Goal: Task Accomplishment & Management: Manage account settings

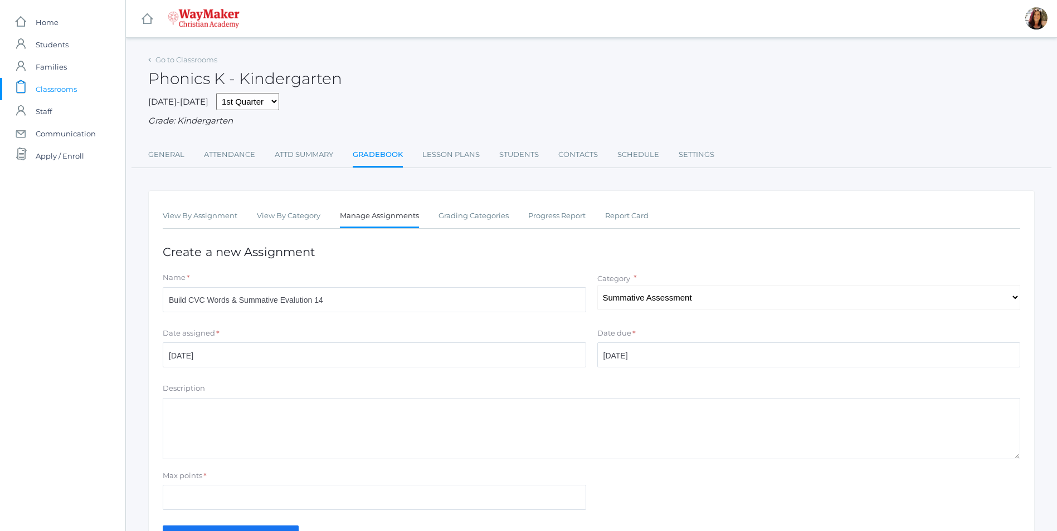
select select "1105"
click at [60, 90] on span "Classrooms" at bounding box center [56, 89] width 41 height 22
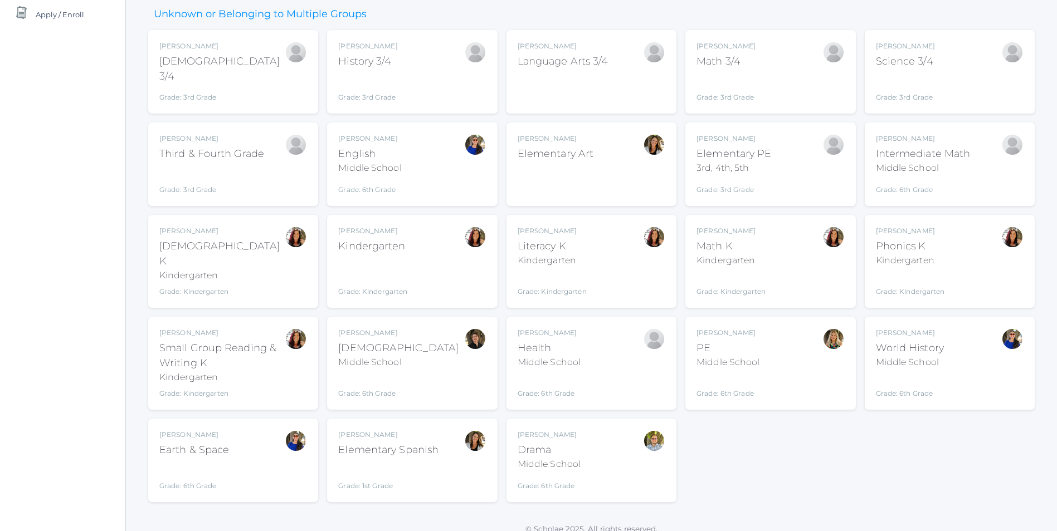
scroll to position [143, 0]
click at [771, 270] on div "Gina Pecor Math K Kindergarten Grade: Kindergarten KINDER" at bounding box center [770, 259] width 148 height 71
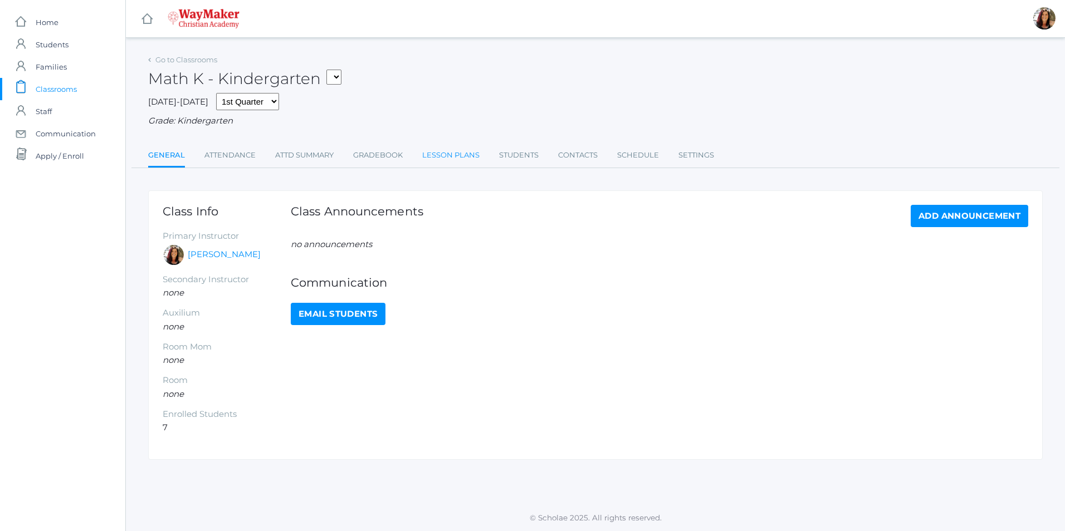
click at [455, 154] on link "Lesson Plans" at bounding box center [450, 155] width 57 height 22
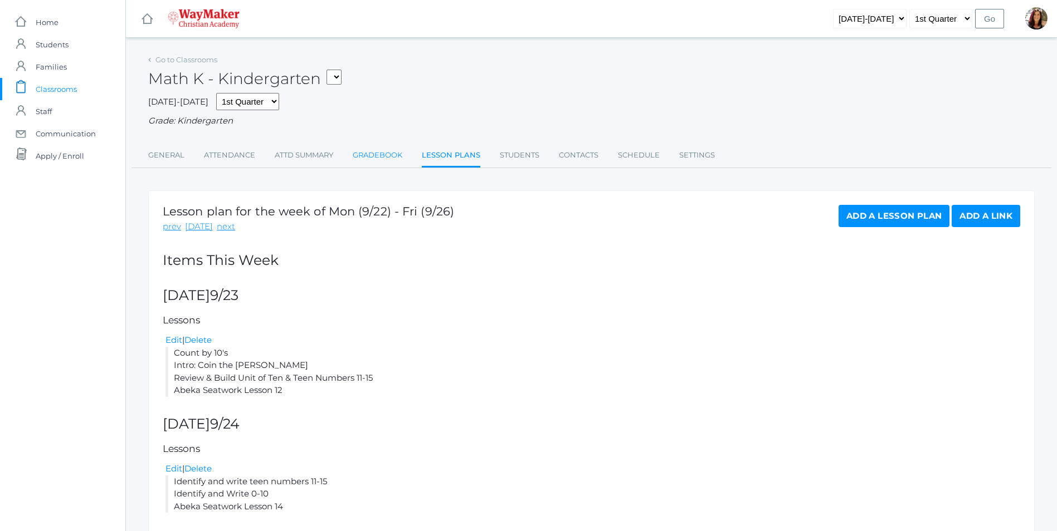
click at [385, 157] on link "Gradebook" at bounding box center [378, 155] width 50 height 22
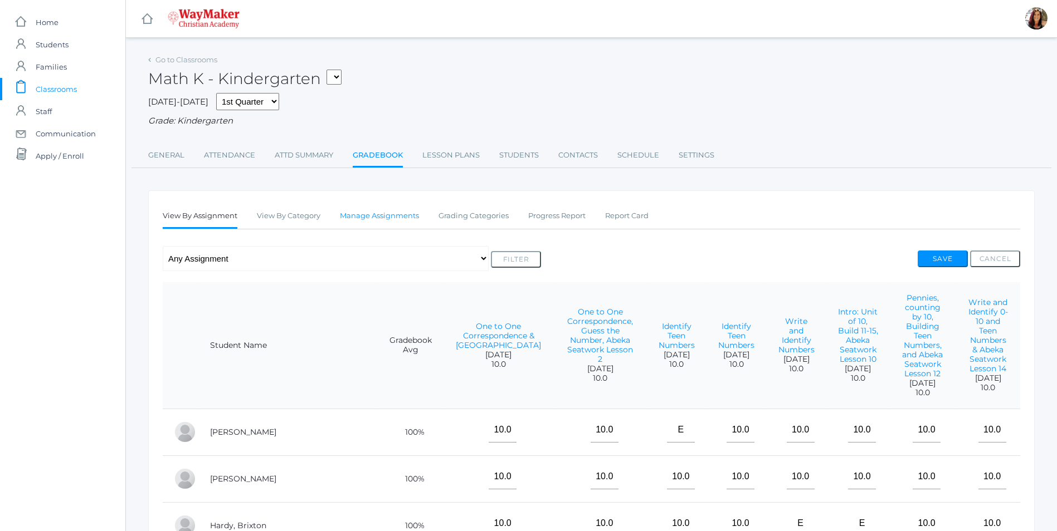
click at [354, 223] on link "Manage Assignments" at bounding box center [379, 216] width 79 height 22
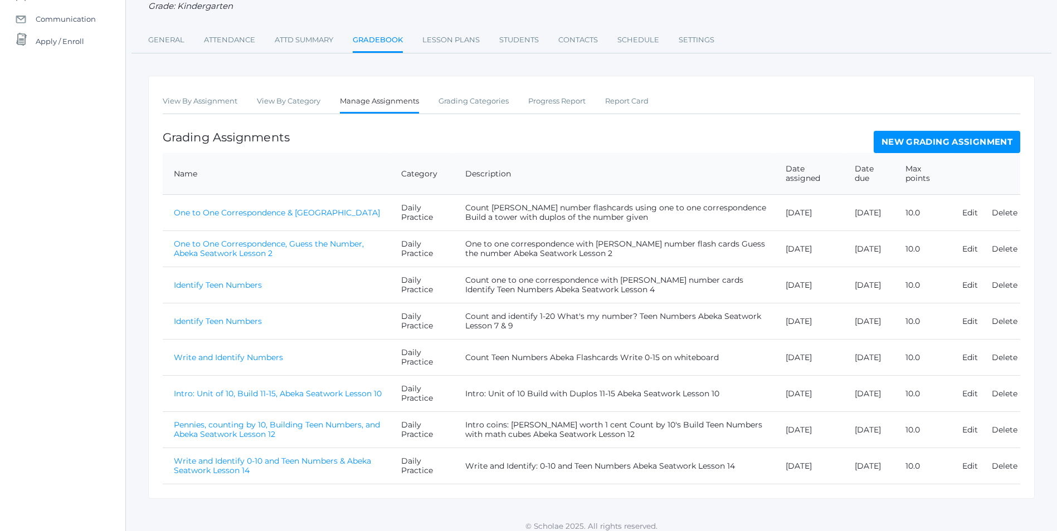
scroll to position [125, 0]
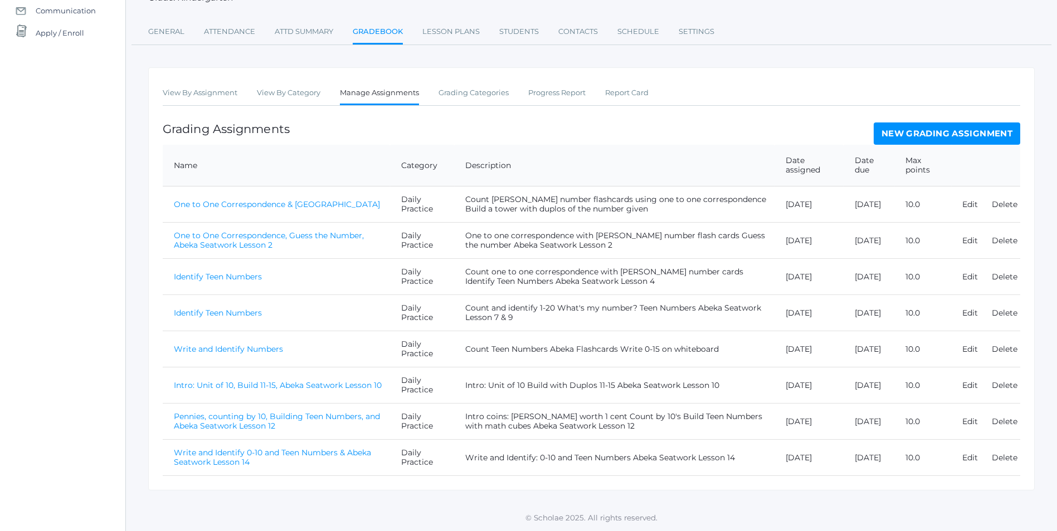
click at [951, 134] on link "New Grading Assignment" at bounding box center [946, 134] width 146 height 22
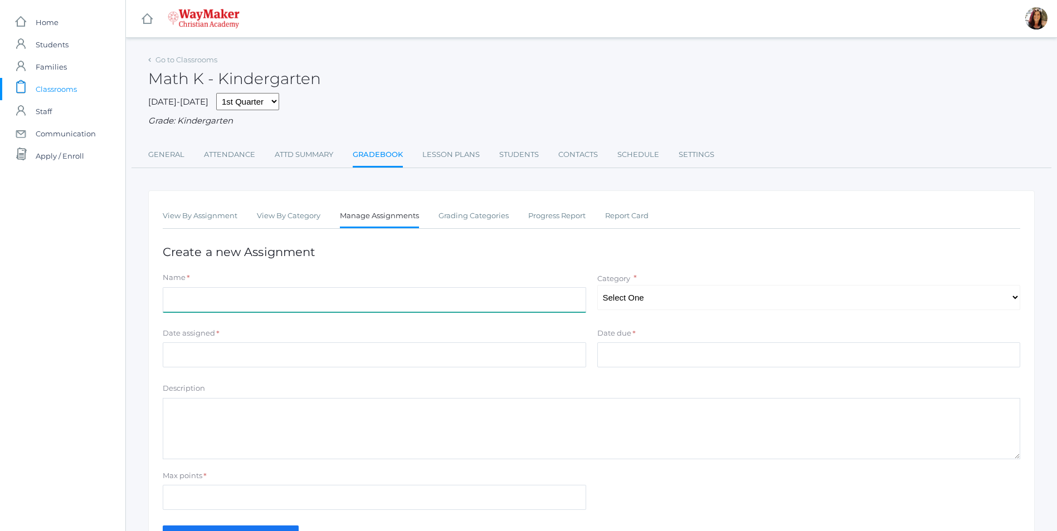
click at [185, 308] on input "Name" at bounding box center [374, 299] width 423 height 25
type input "j"
type input "B"
type input "Count by 10's, Build Teen Numbers, Abeka Seatwork Lesson 15"
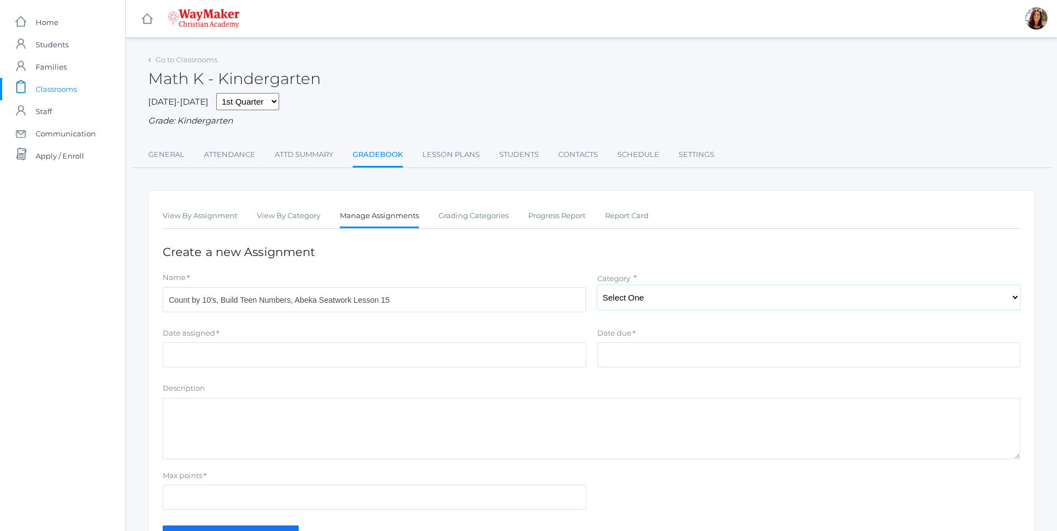
click at [1014, 299] on select "Select One Daily Practice Summative Evaluation" at bounding box center [808, 297] width 423 height 25
select select "1106"
click at [597, 286] on select "Select One Daily Practice Summative Evaluation" at bounding box center [808, 297] width 423 height 25
click at [269, 350] on input "Date assigned" at bounding box center [374, 355] width 423 height 25
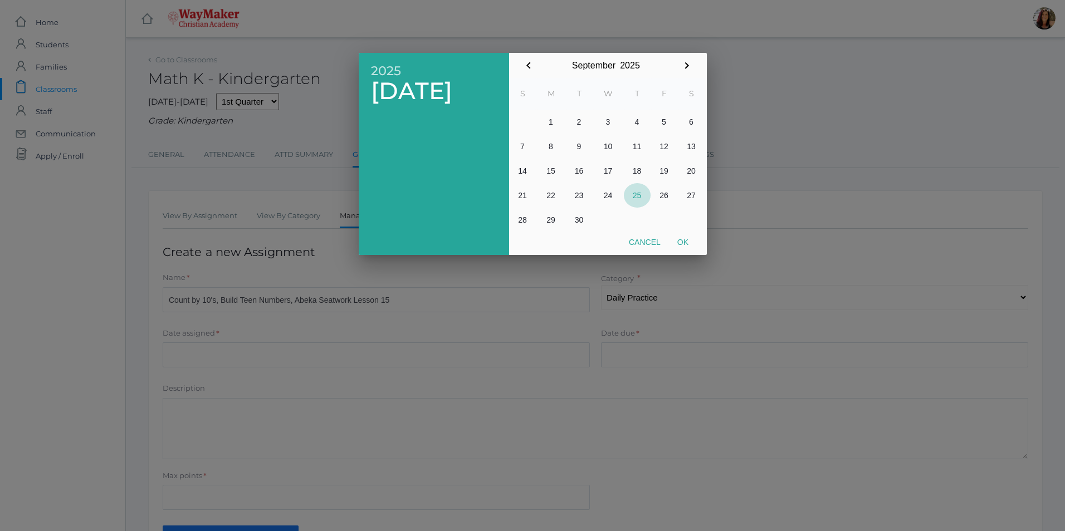
click at [634, 195] on button "25" at bounding box center [637, 195] width 27 height 25
click at [680, 238] on button "Ok" at bounding box center [683, 242] width 28 height 20
type input "[DATE]"
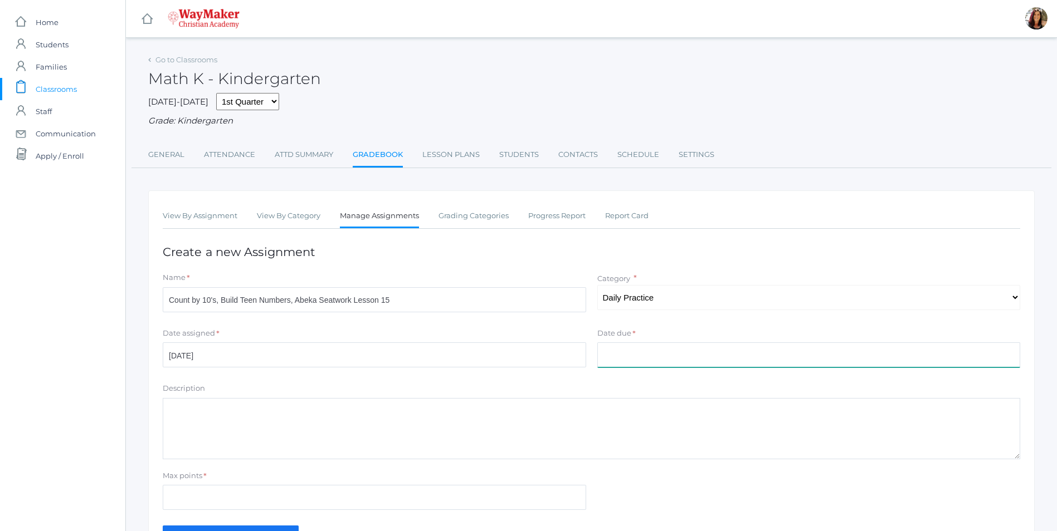
click at [671, 357] on input "Date due" at bounding box center [808, 355] width 423 height 25
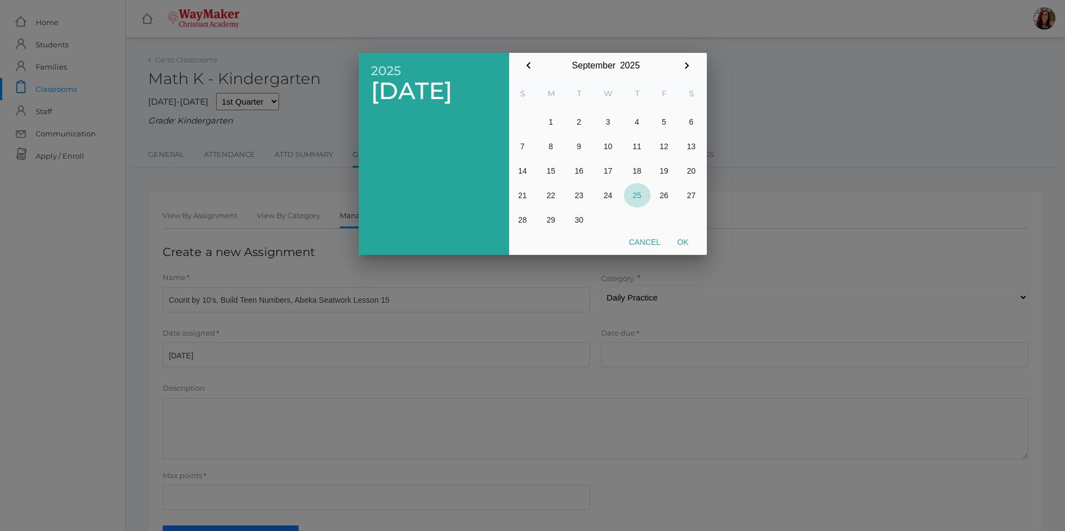
click at [636, 193] on button "25" at bounding box center [637, 195] width 27 height 25
click at [683, 240] on button "Ok" at bounding box center [683, 242] width 28 height 20
type input "[DATE]"
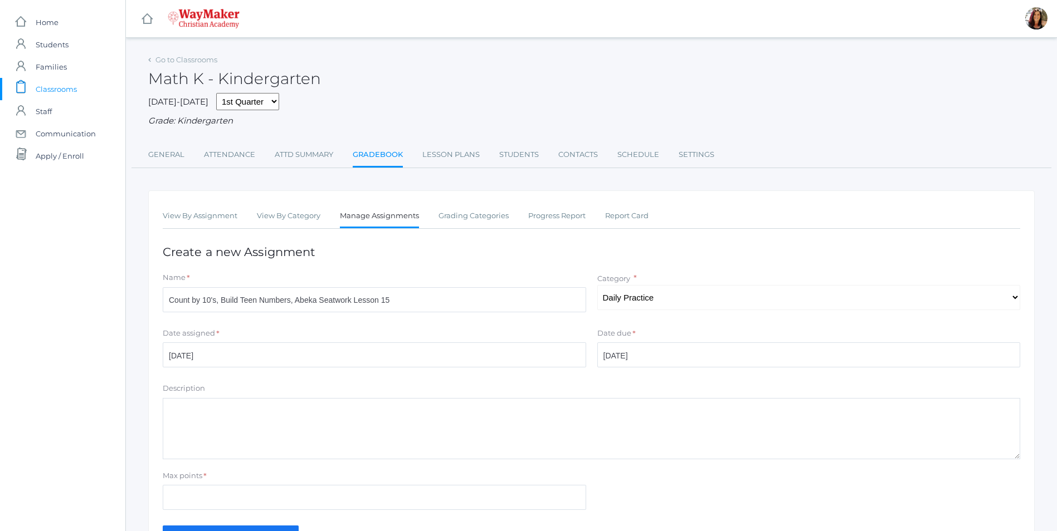
drag, startPoint x: 227, startPoint y: 421, endPoint x: 234, endPoint y: 413, distance: 10.3
click at [233, 414] on textarea "Description" at bounding box center [591, 428] width 857 height 61
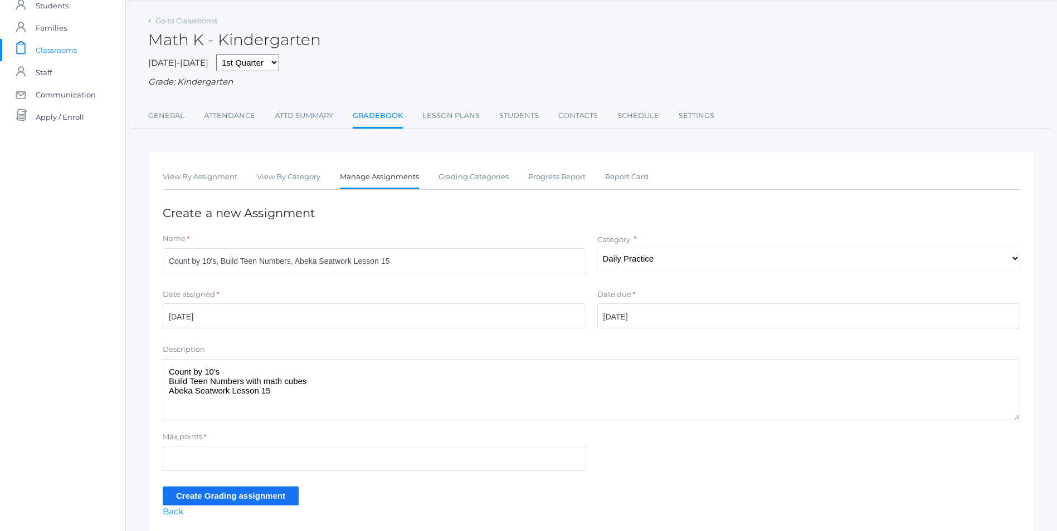
scroll to position [56, 0]
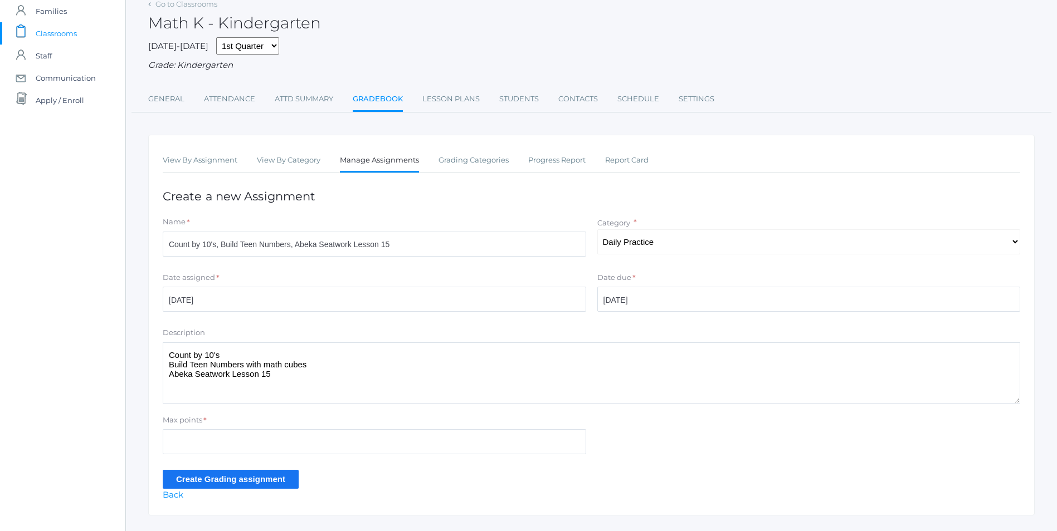
type textarea "Count by 10's Build Teen Numbers with math cubes Abeka Seatwork Lesson 15"
click at [290, 426] on div "Max points *" at bounding box center [374, 422] width 423 height 15
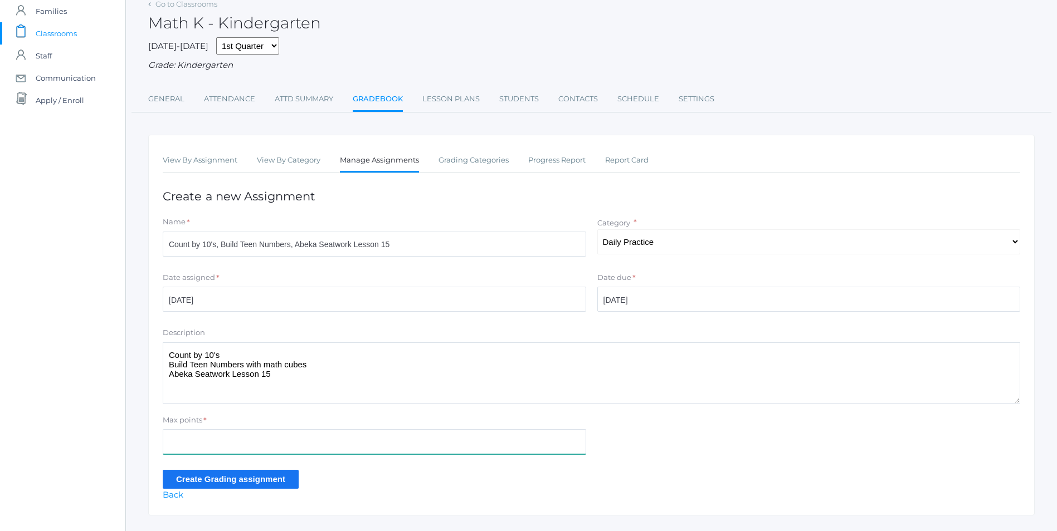
click at [277, 455] on input "Max points" at bounding box center [374, 441] width 423 height 25
type input "10"
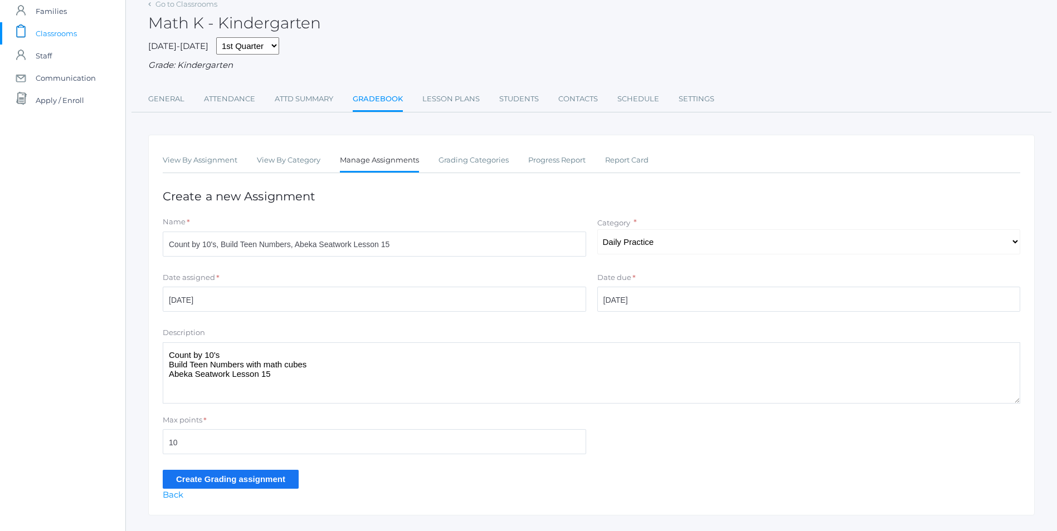
click at [267, 481] on input "Create Grading assignment" at bounding box center [231, 479] width 136 height 18
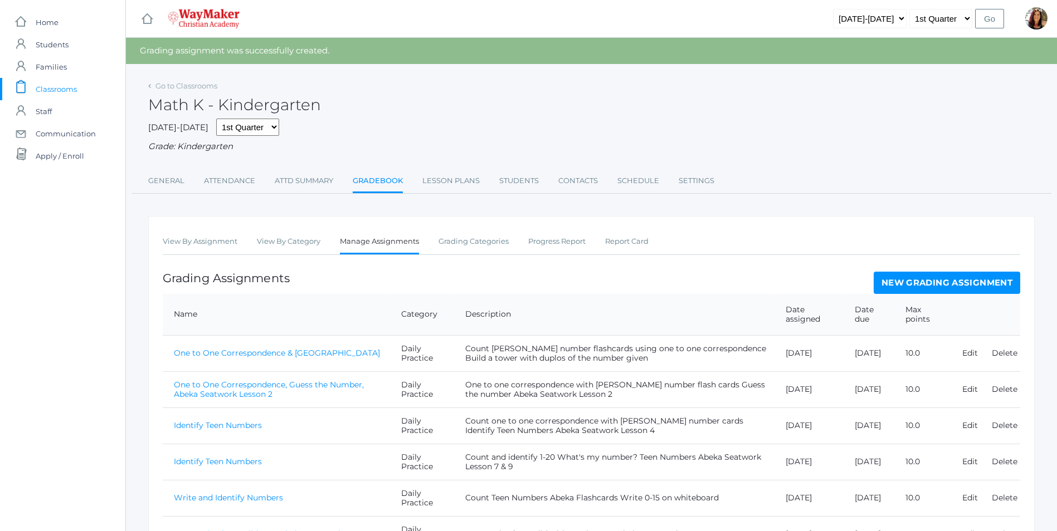
scroll to position [187, 0]
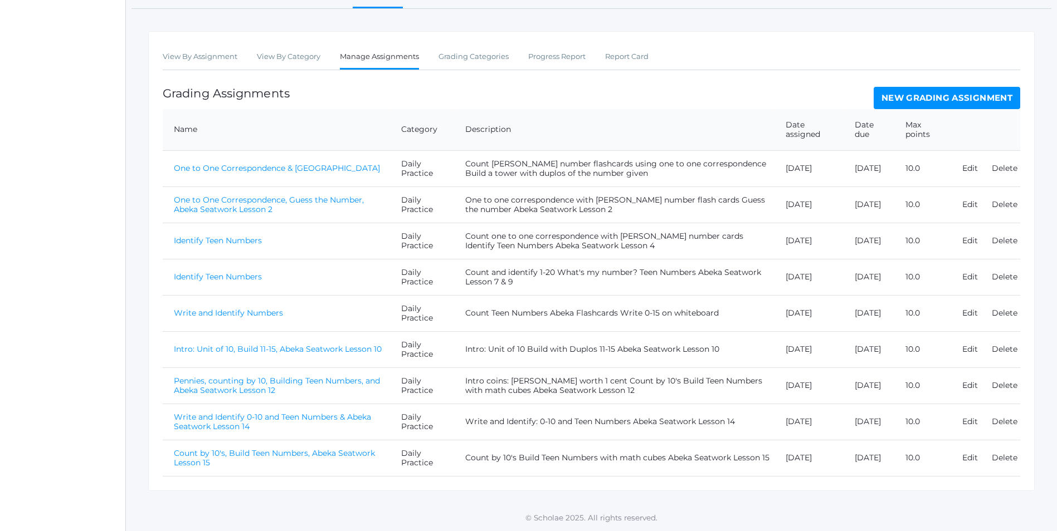
click at [294, 453] on link "Count by 10's, Build Teen Numbers, Abeka Seatwork Lesson 15" at bounding box center [274, 457] width 201 height 19
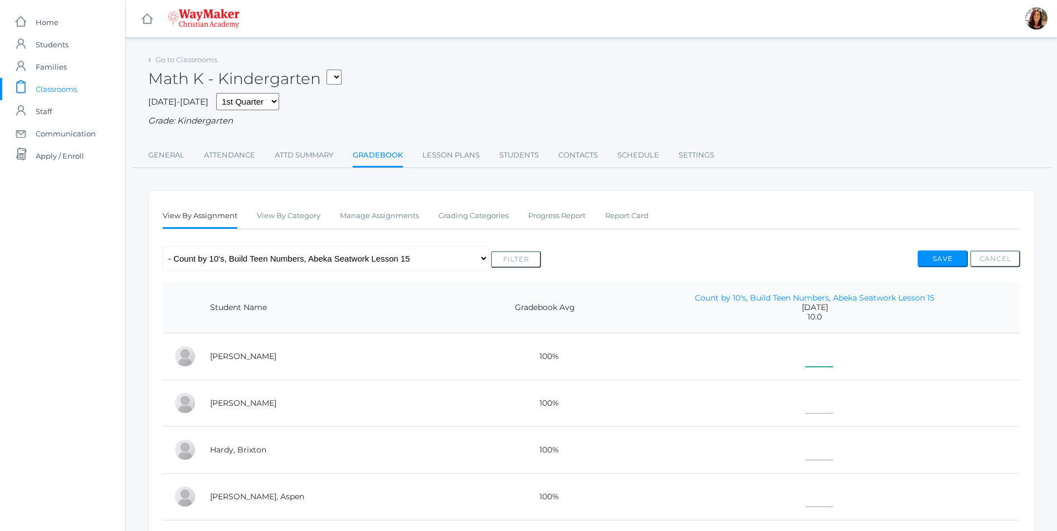
click at [805, 360] on input"] "text" at bounding box center [819, 354] width 28 height 25
type input"] "10"
click at [805, 411] on input"] "text" at bounding box center [819, 401] width 28 height 25
type input"] "10"
click at [805, 452] on input"] "text" at bounding box center [819, 448] width 28 height 25
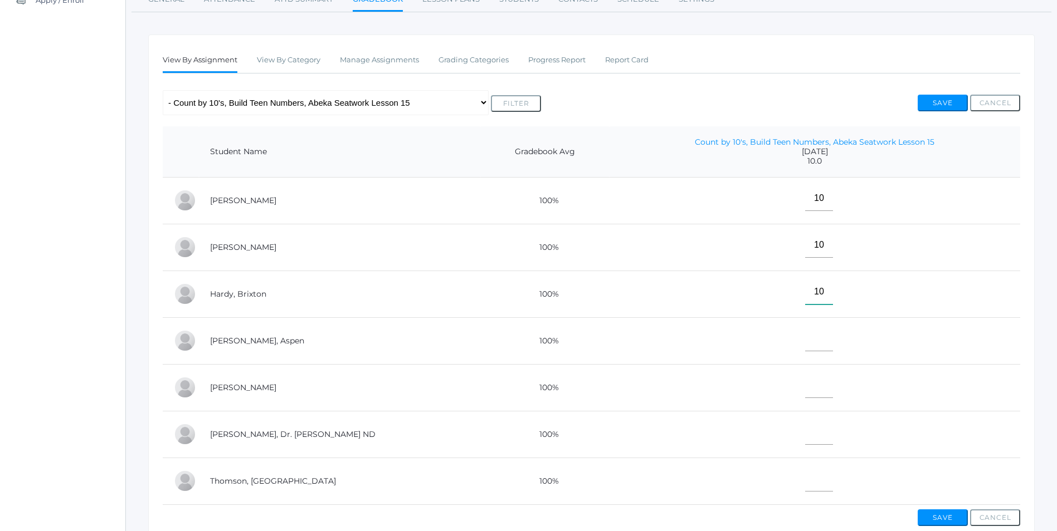
scroll to position [167, 0]
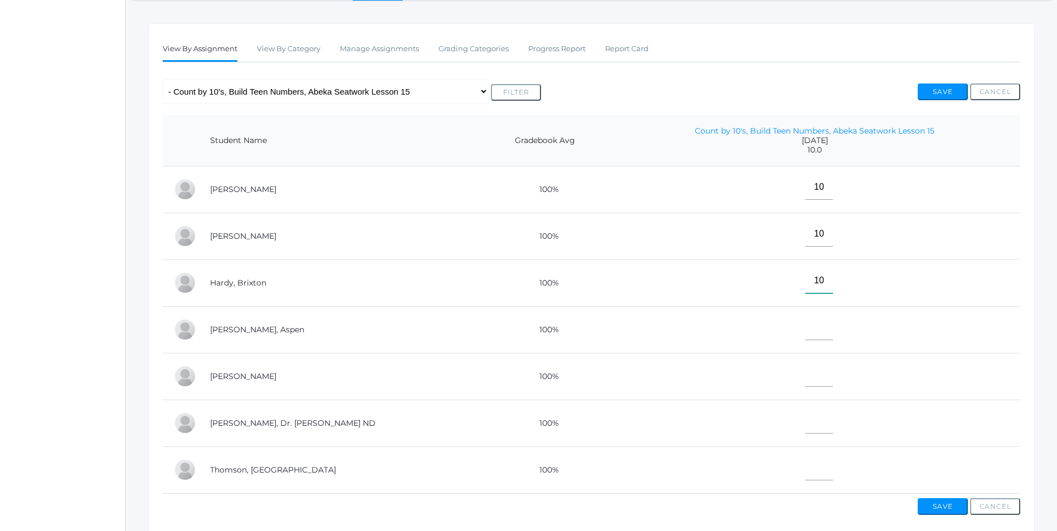
type input"] "10"
click at [779, 336] on td at bounding box center [814, 329] width 411 height 47
click at [805, 339] on input"] "text" at bounding box center [819, 327] width 28 height 25
type input"] "E"
click at [795, 392] on td at bounding box center [814, 376] width 411 height 47
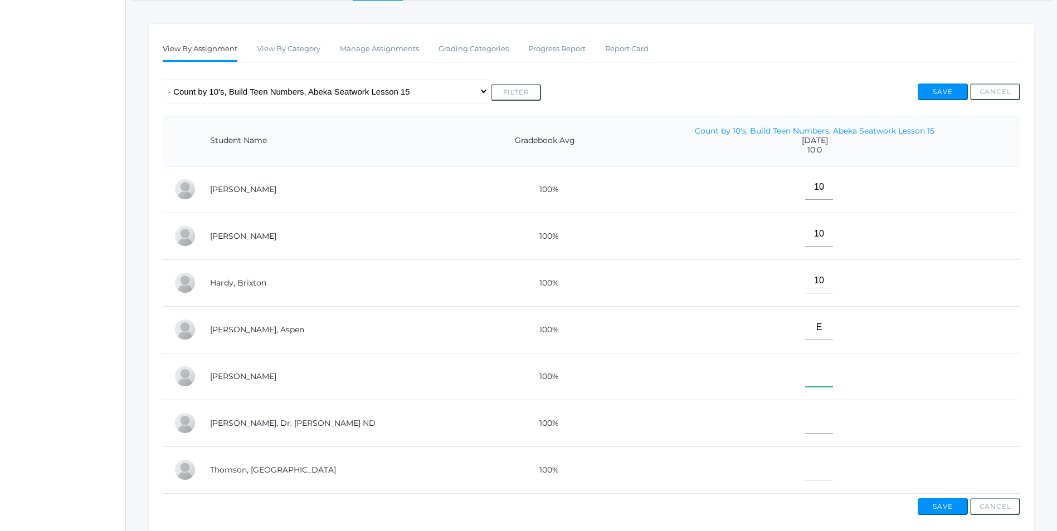
click at [805, 379] on input"] "text" at bounding box center [819, 374] width 28 height 25
type input"] "E"
click at [805, 431] on input"] "text" at bounding box center [819, 421] width 28 height 25
type input"] "10"
click at [805, 478] on input"] "text" at bounding box center [819, 468] width 28 height 25
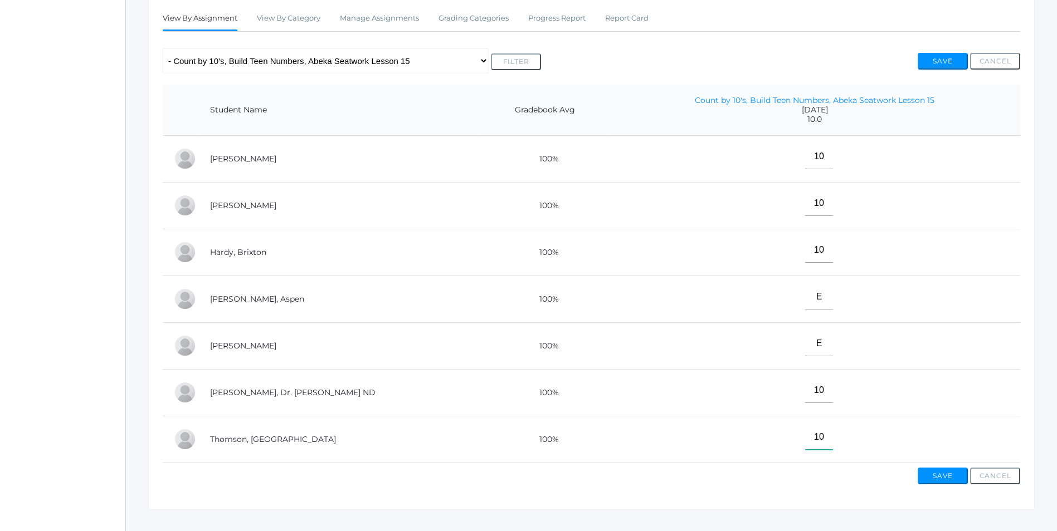
scroll to position [227, 0]
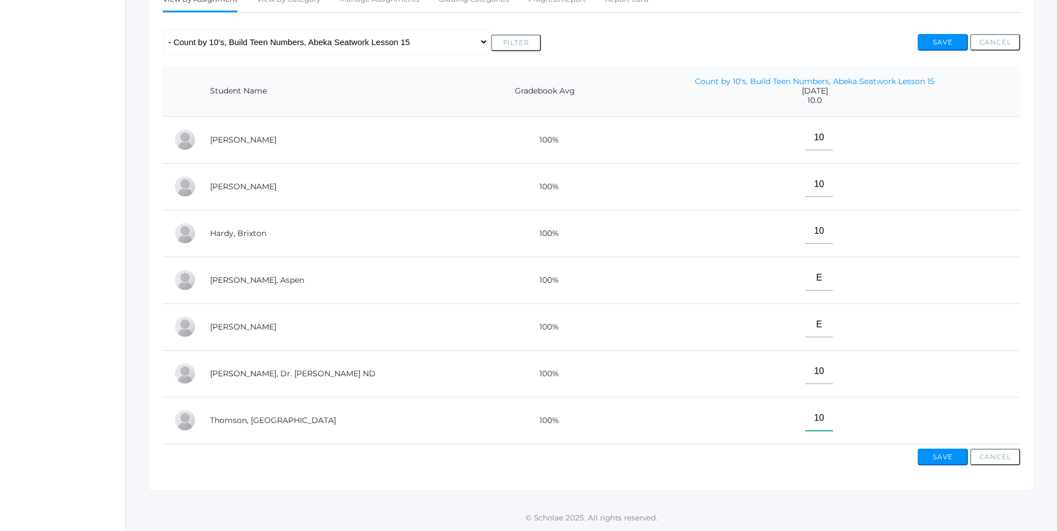
type input"] "10"
click at [951, 460] on button "Save" at bounding box center [942, 457] width 50 height 17
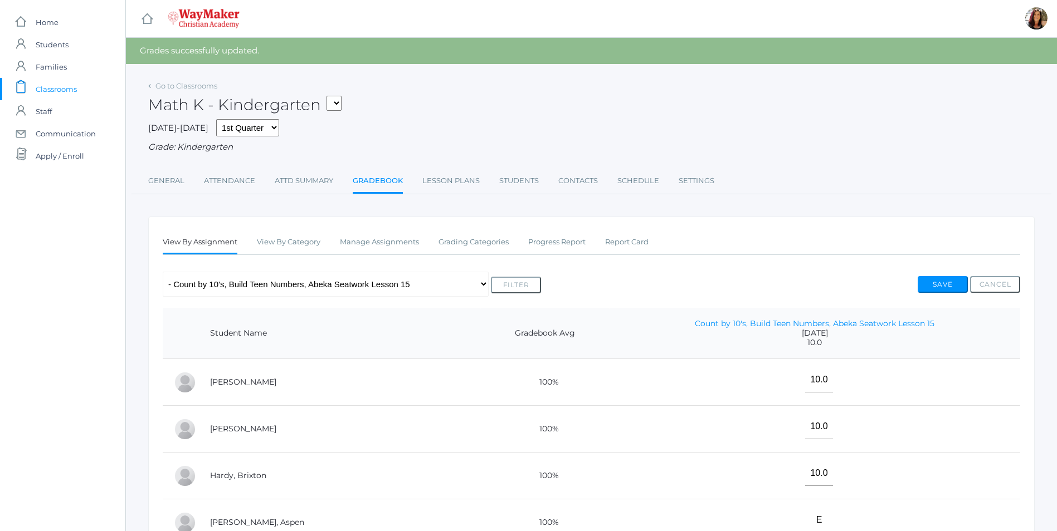
click at [341, 102] on select "KINDER - Phonics K Kindergarten KINDER - Literacy K Kindergarten KINDER - [DEMO…" at bounding box center [333, 103] width 15 height 15
select select "2556"
click at [330, 96] on select "KINDER - Phonics K Kindergarten KINDER - Literacy K Kindergarten KINDER - Bible…" at bounding box center [333, 103] width 15 height 15
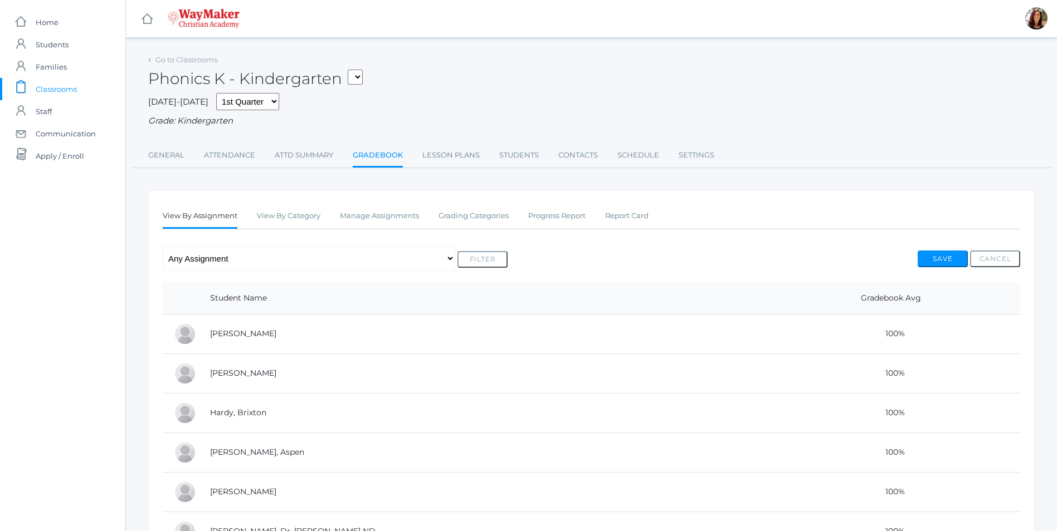
click at [389, 161] on link "Gradebook" at bounding box center [378, 156] width 50 height 24
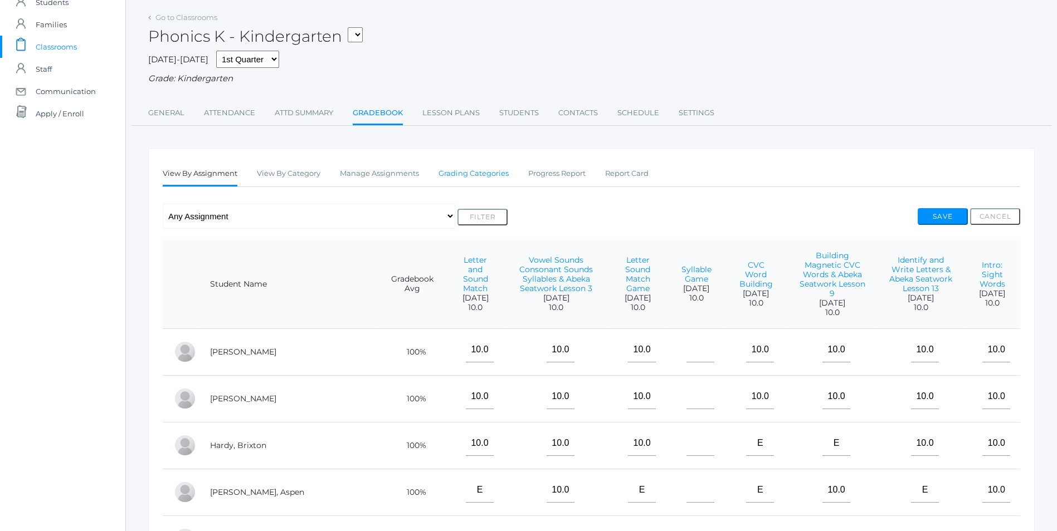
scroll to position [42, 0]
click at [402, 176] on link "Manage Assignments" at bounding box center [379, 174] width 79 height 22
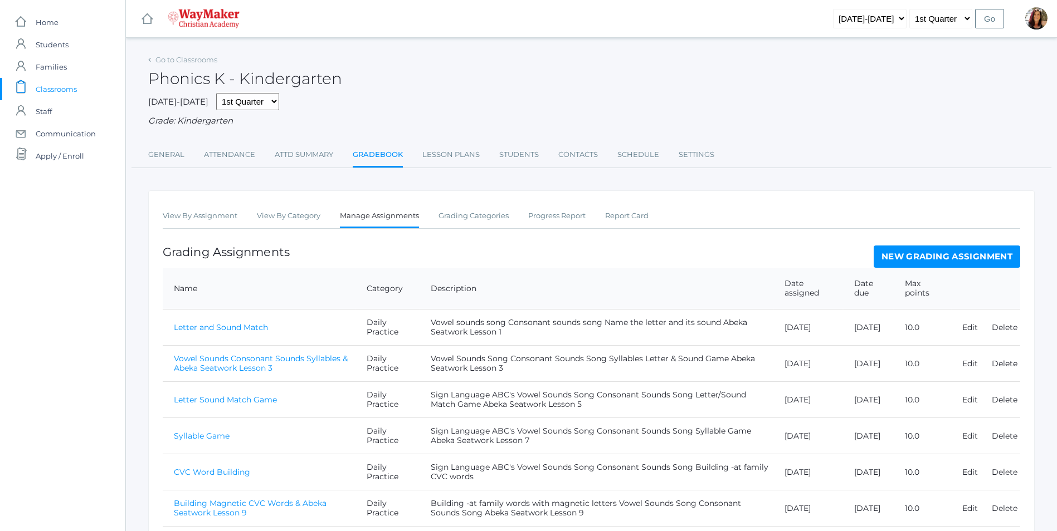
click at [922, 255] on link "New Grading Assignment" at bounding box center [946, 257] width 146 height 22
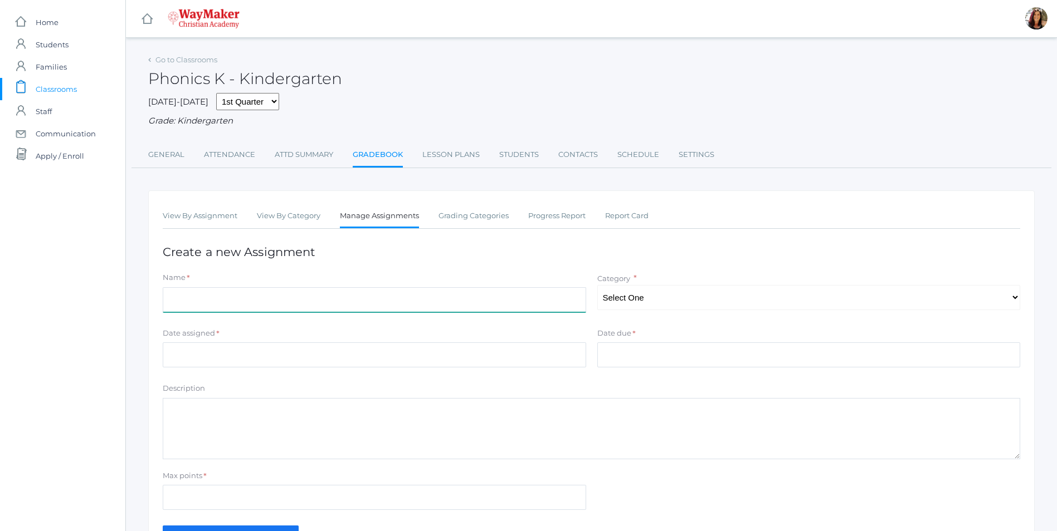
click at [228, 304] on input "Name" at bounding box center [374, 299] width 423 height 25
type input "Build CVC Words & Abeka Summative Evalution 14"
click at [1019, 306] on select "Select One Daily Practice Summative Assessment" at bounding box center [808, 297] width 423 height 25
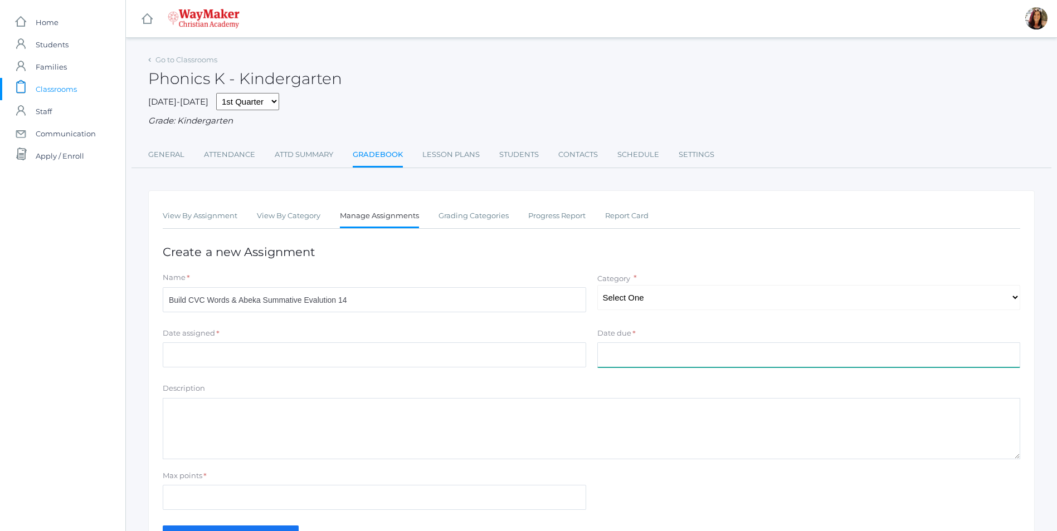
click at [939, 362] on input "Date due" at bounding box center [808, 355] width 423 height 25
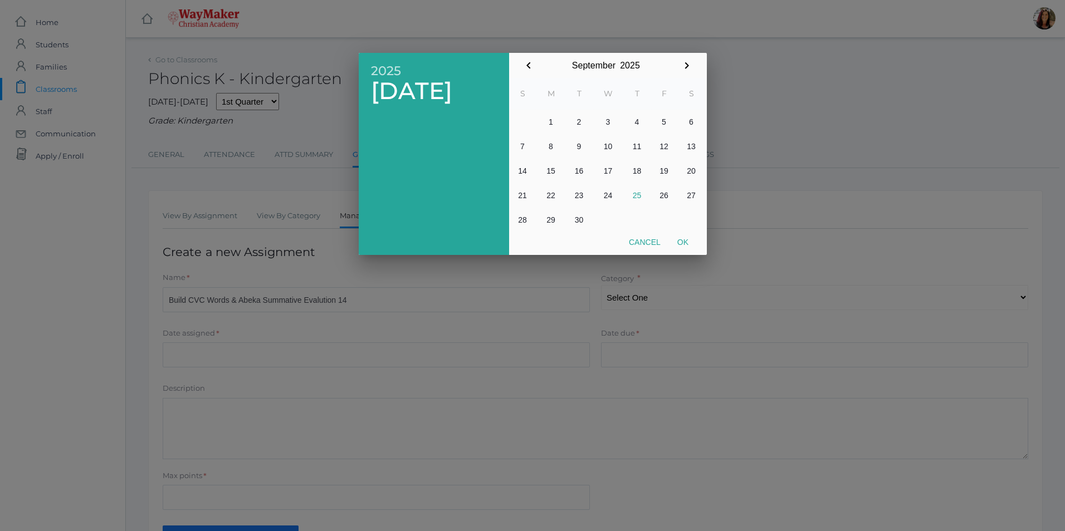
click at [983, 282] on div at bounding box center [532, 199] width 1065 height 665
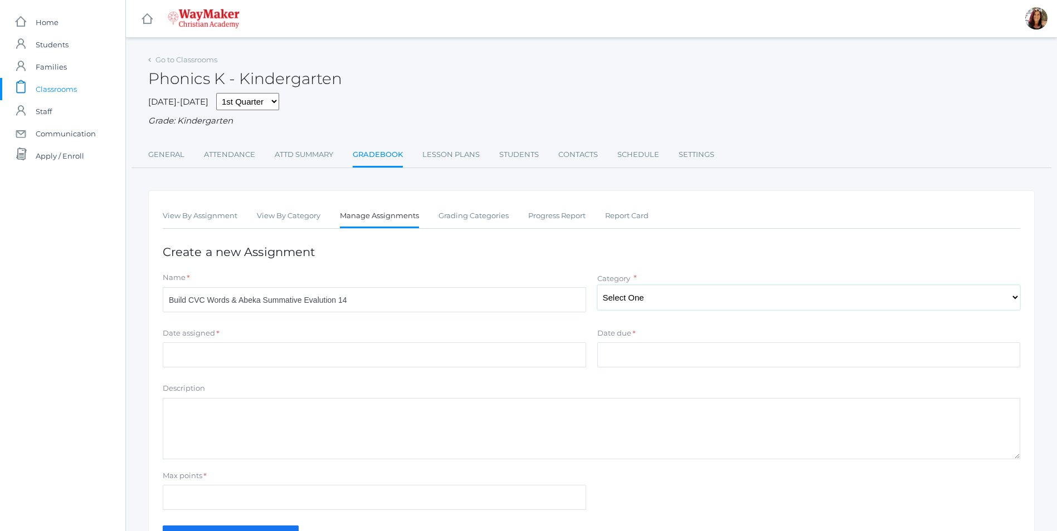
click at [1015, 297] on select "Select One Daily Practice Summative Assessment" at bounding box center [808, 297] width 423 height 25
select select "1105"
click at [597, 286] on select "Select One Daily Practice Summative Assessment" at bounding box center [808, 297] width 423 height 25
drag, startPoint x: 209, startPoint y: 350, endPoint x: 204, endPoint y: 348, distance: 6.0
click at [204, 348] on input "Date assigned" at bounding box center [374, 355] width 423 height 25
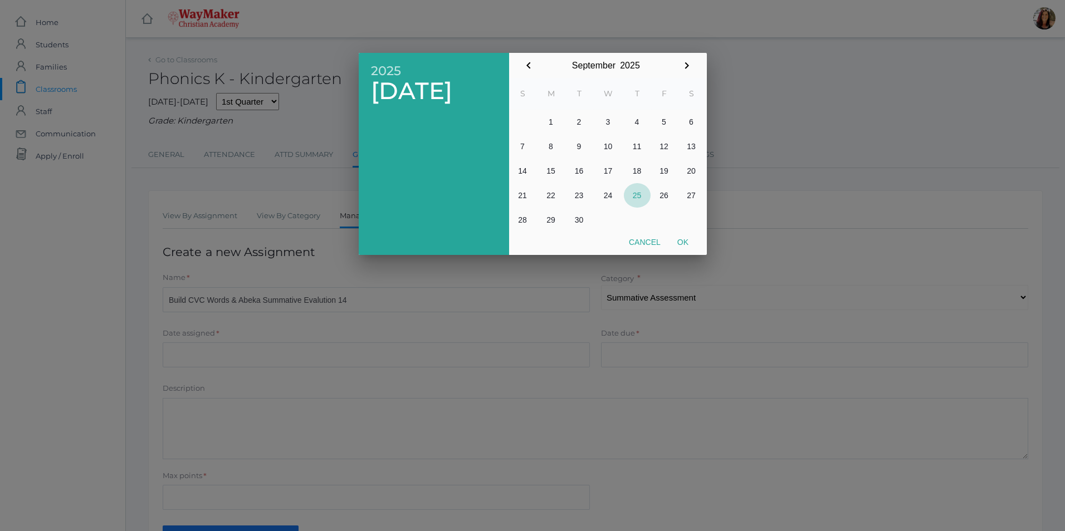
click at [632, 197] on button "25" at bounding box center [637, 195] width 27 height 25
click at [682, 243] on button "Ok" at bounding box center [683, 242] width 28 height 20
type input "[DATE]"
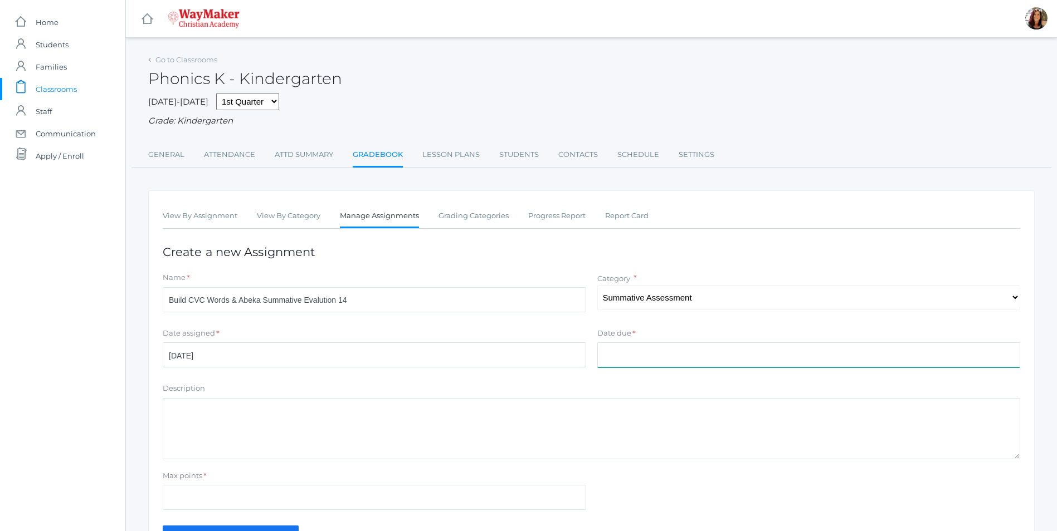
click at [641, 356] on input "Date due" at bounding box center [808, 355] width 423 height 25
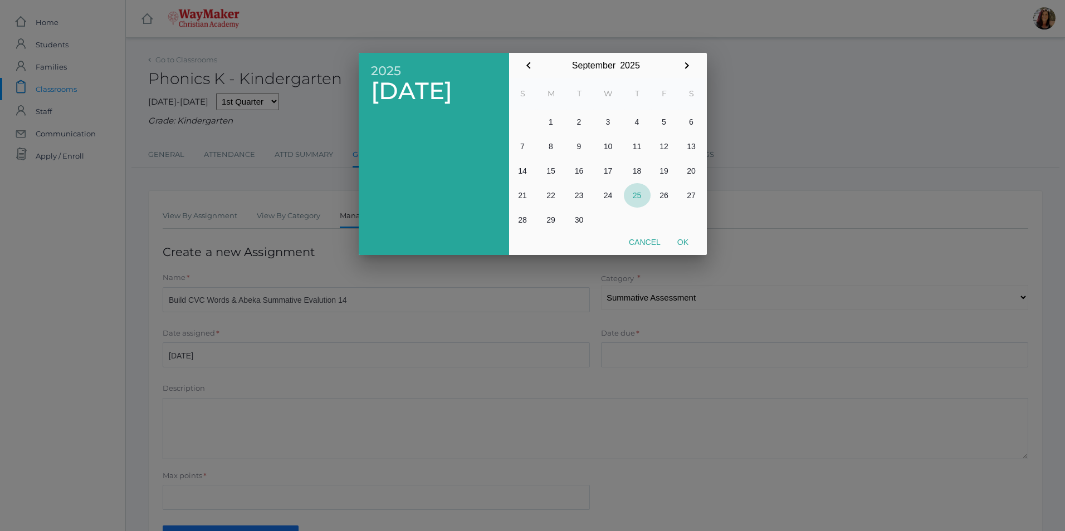
click at [635, 196] on button "25" at bounding box center [637, 195] width 27 height 25
click at [684, 241] on button "Ok" at bounding box center [683, 242] width 28 height 20
type input "[DATE]"
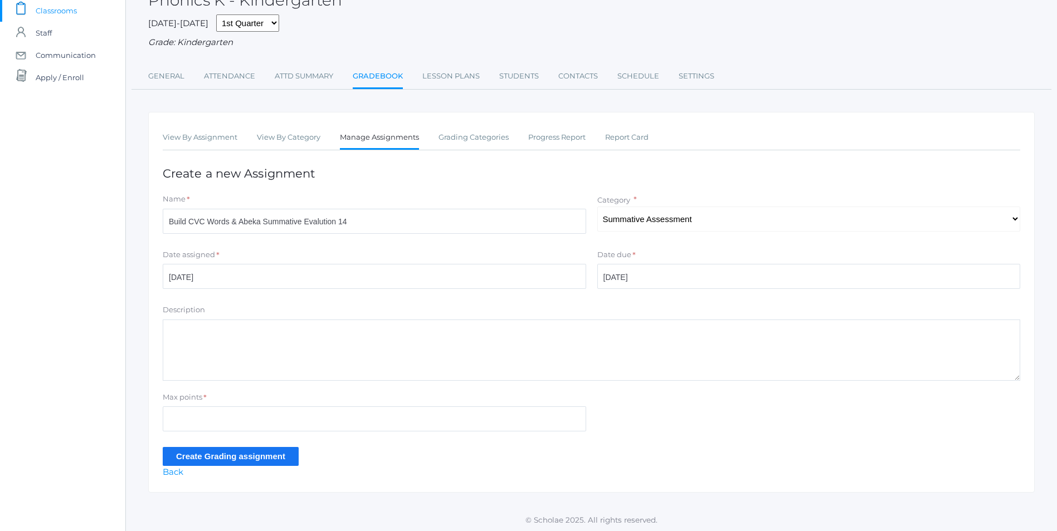
scroll to position [82, 0]
click at [180, 340] on textarea "Description" at bounding box center [591, 348] width 857 height 61
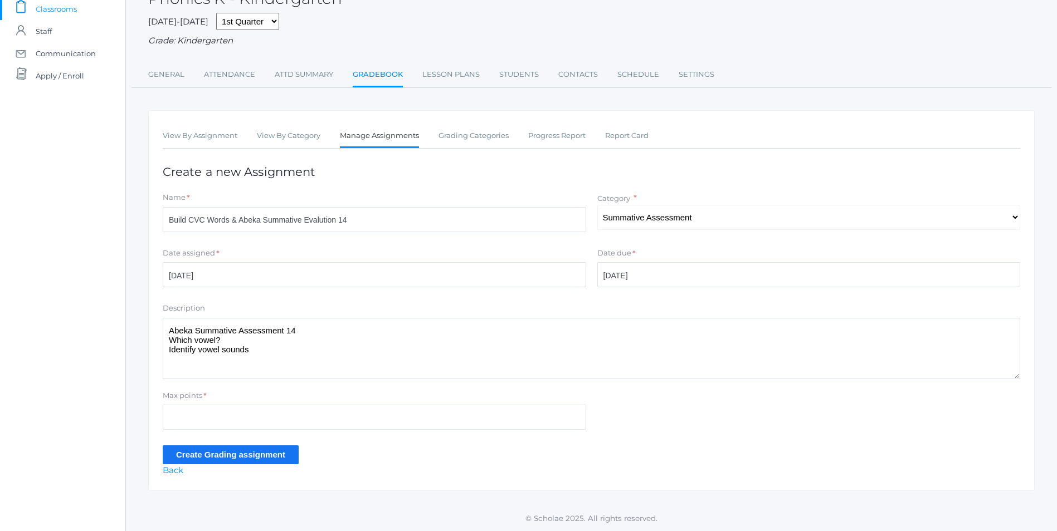
type textarea "Abeka Summative Assessment 14 Which vowel? Identify vowel sounds"
click at [198, 421] on input "Max points" at bounding box center [374, 417] width 423 height 25
type input "10"
click at [257, 455] on input "Create Grading assignment" at bounding box center [231, 455] width 136 height 18
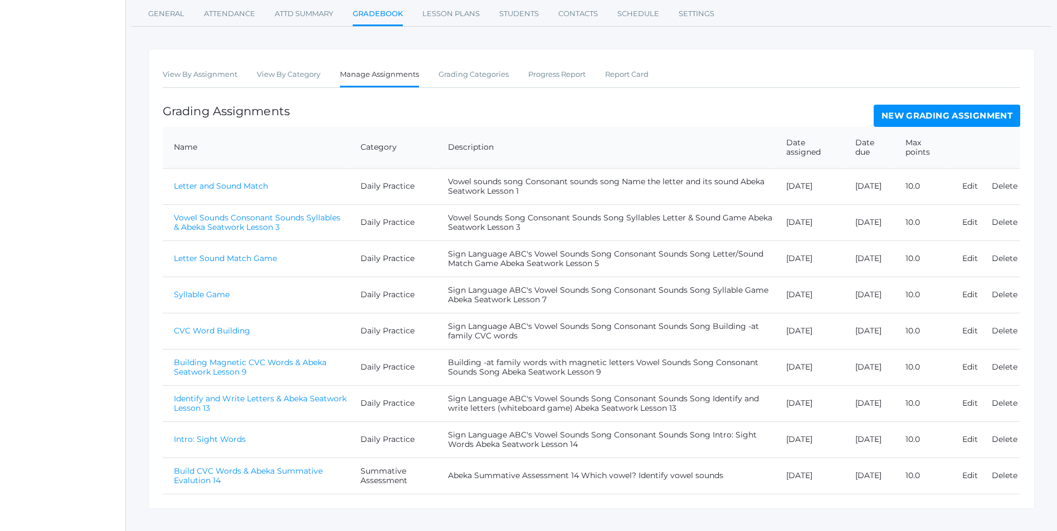
scroll to position [187, 0]
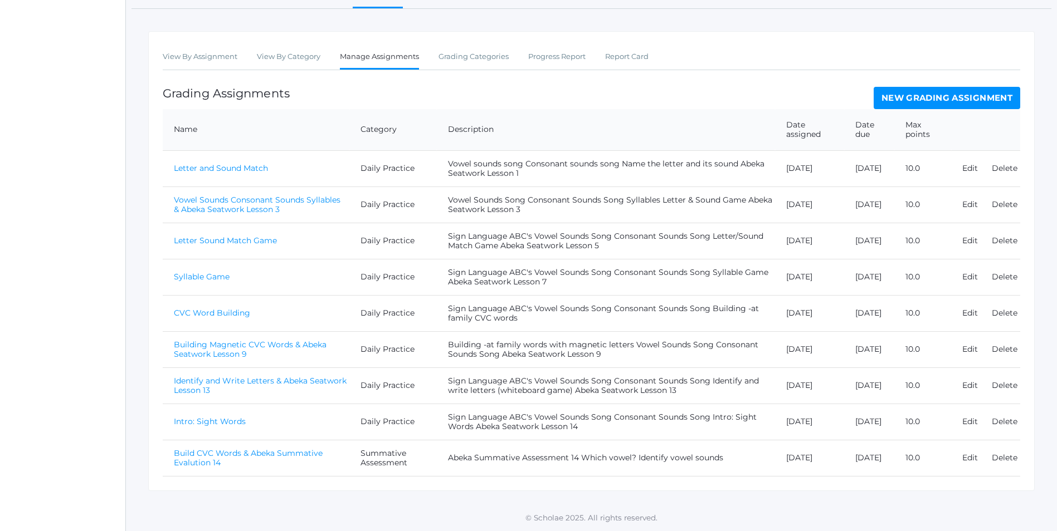
click at [305, 456] on link "Build CVC Words & Abeka Summative Evalution 14" at bounding box center [248, 457] width 149 height 19
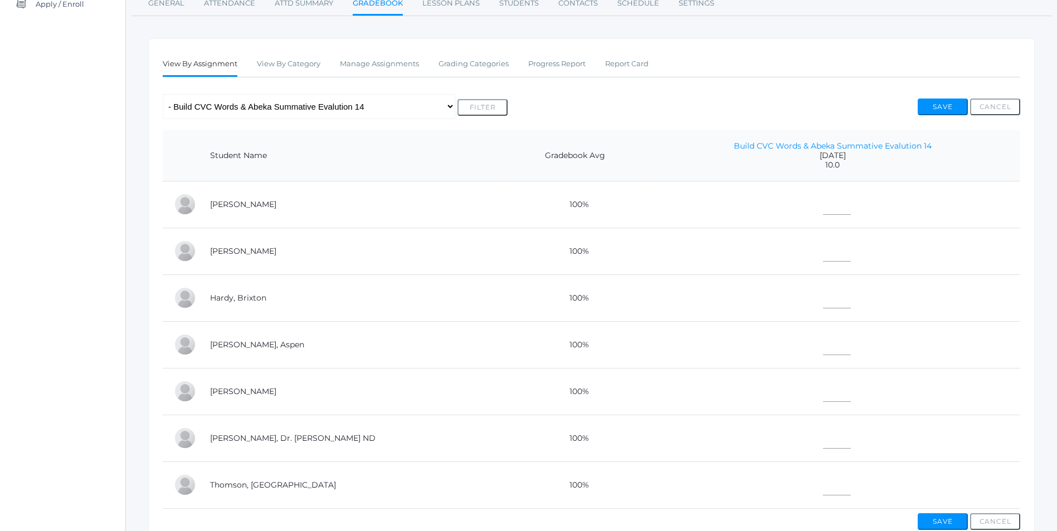
scroll to position [167, 0]
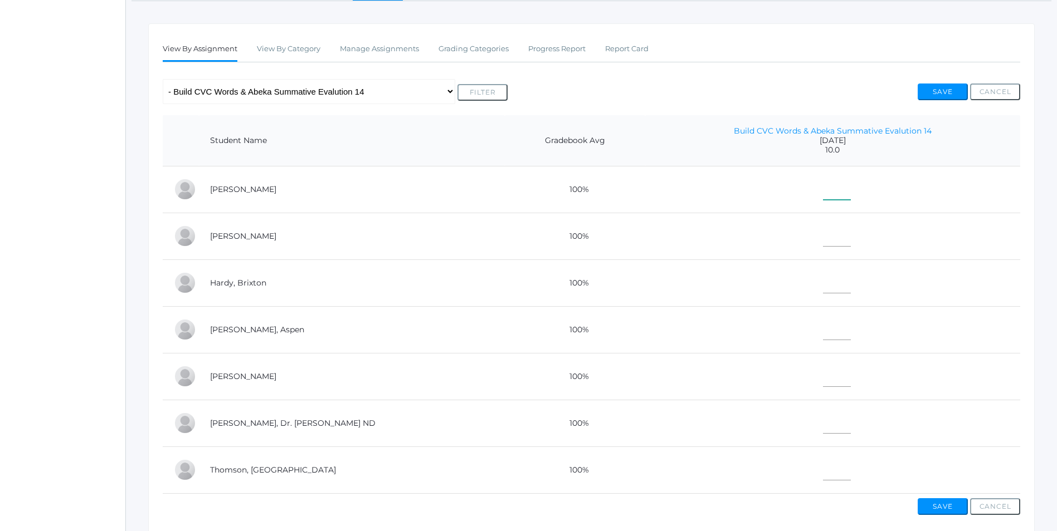
click at [823, 194] on input"] "text" at bounding box center [837, 187] width 28 height 25
type input"] "10"
click at [823, 240] on input"] "text" at bounding box center [837, 234] width 28 height 25
type input"] "10"
click at [823, 421] on input"] "text" at bounding box center [837, 421] width 28 height 25
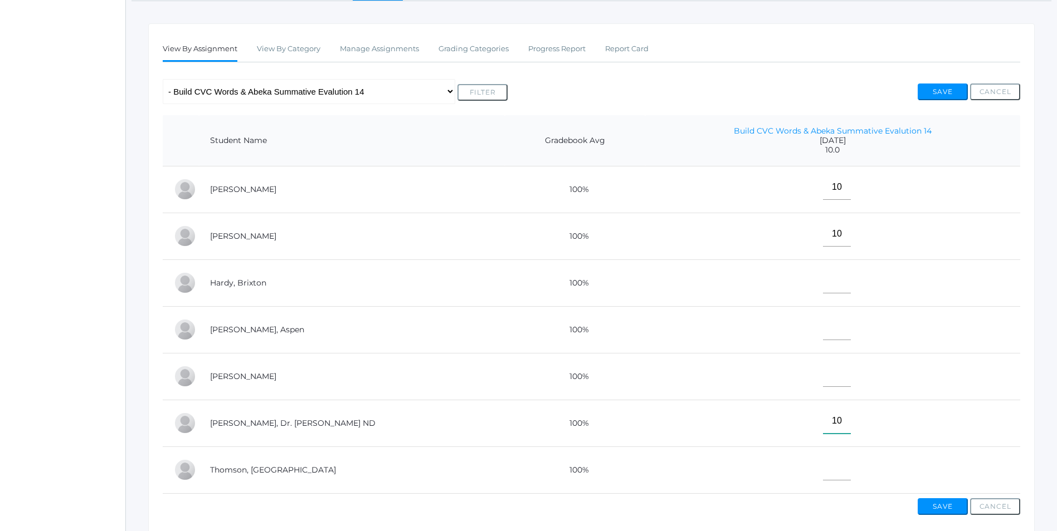
type input"] "10"
click at [823, 280] on input"] "text" at bounding box center [837, 280] width 28 height 25
type input"] "7"
click at [823, 328] on input"] "text" at bounding box center [837, 327] width 28 height 25
type input"] "E"
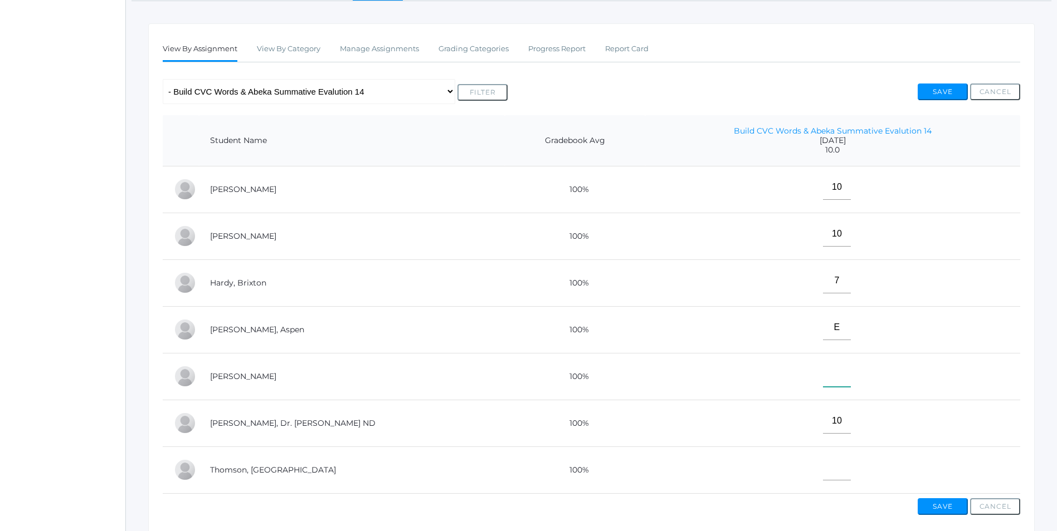
click at [823, 379] on input"] "text" at bounding box center [837, 374] width 28 height 25
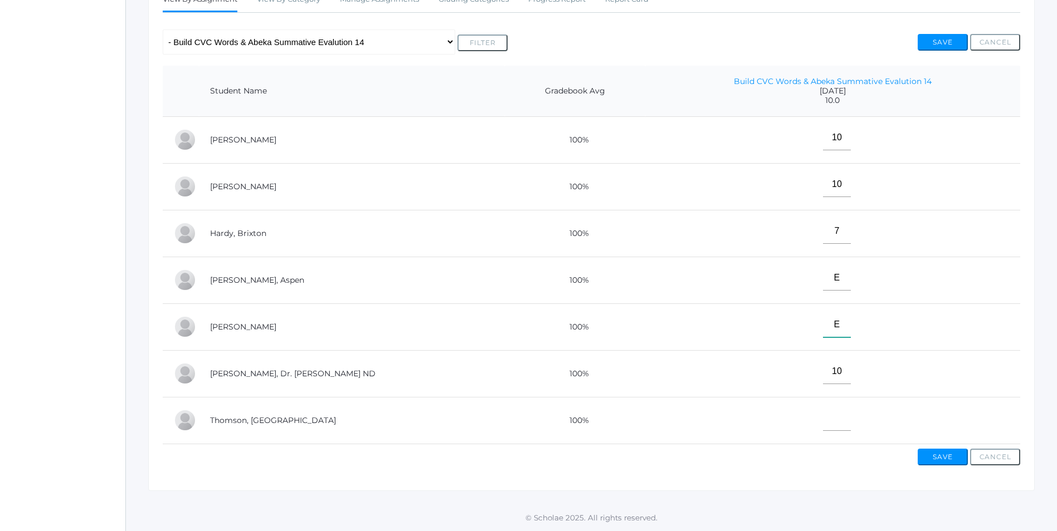
scroll to position [227, 0]
type input"] "E"
click at [823, 406] on input"] "text" at bounding box center [837, 418] width 28 height 25
type input"] "8"
click at [951, 458] on button "Save" at bounding box center [942, 457] width 50 height 17
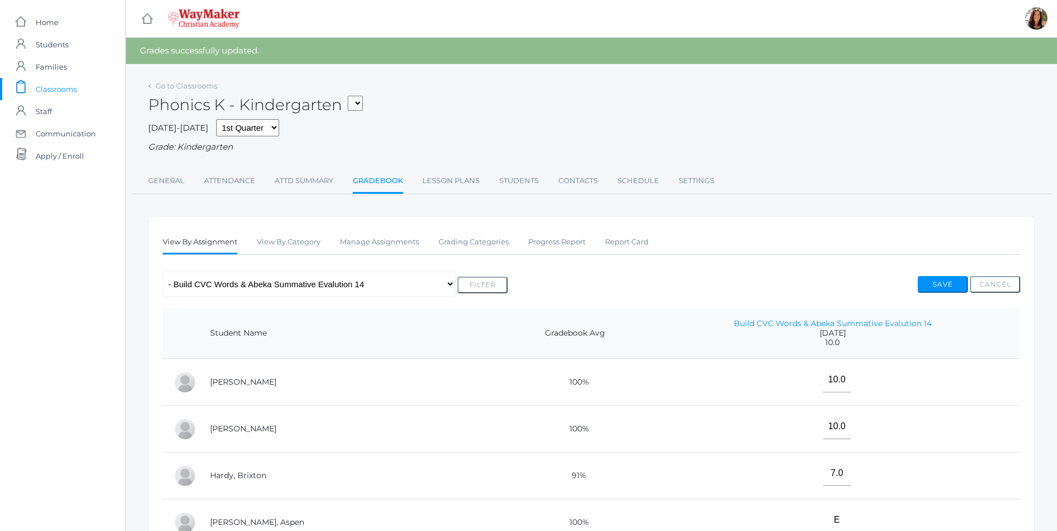
click at [363, 100] on select "KINDER - Phonics K Kindergarten KINDER - Literacy K Kindergarten KINDER - [DEMO…" at bounding box center [355, 103] width 15 height 15
select select "2557"
click at [351, 96] on select "KINDER - Phonics K Kindergarten KINDER - Literacy K Kindergarten KINDER - [DEMO…" at bounding box center [355, 103] width 15 height 15
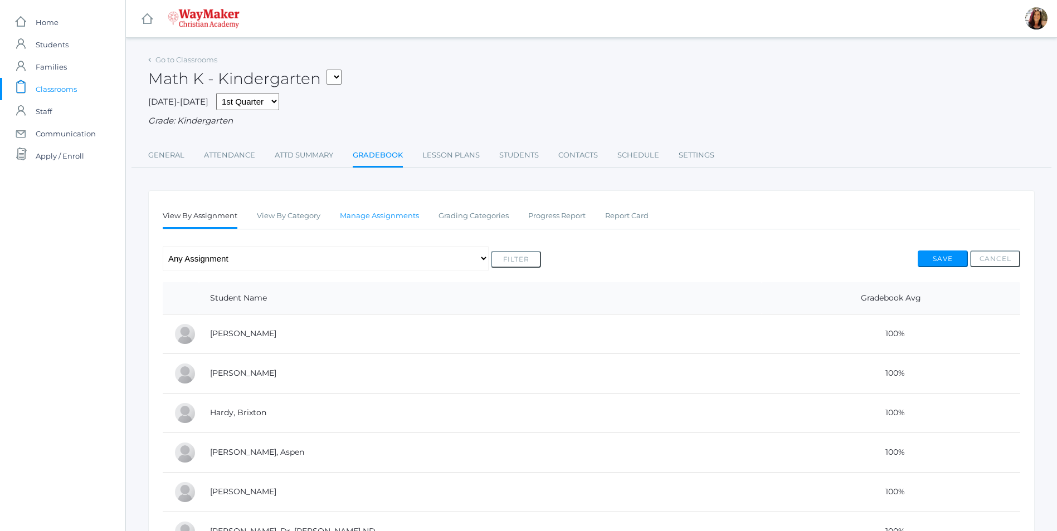
click at [395, 216] on link "Manage Assignments" at bounding box center [379, 216] width 79 height 22
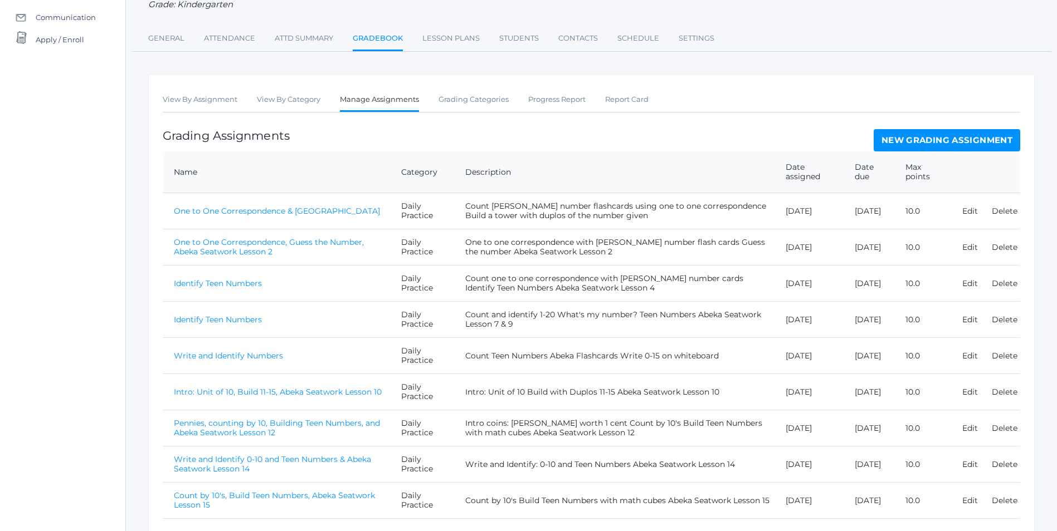
scroll to position [161, 0]
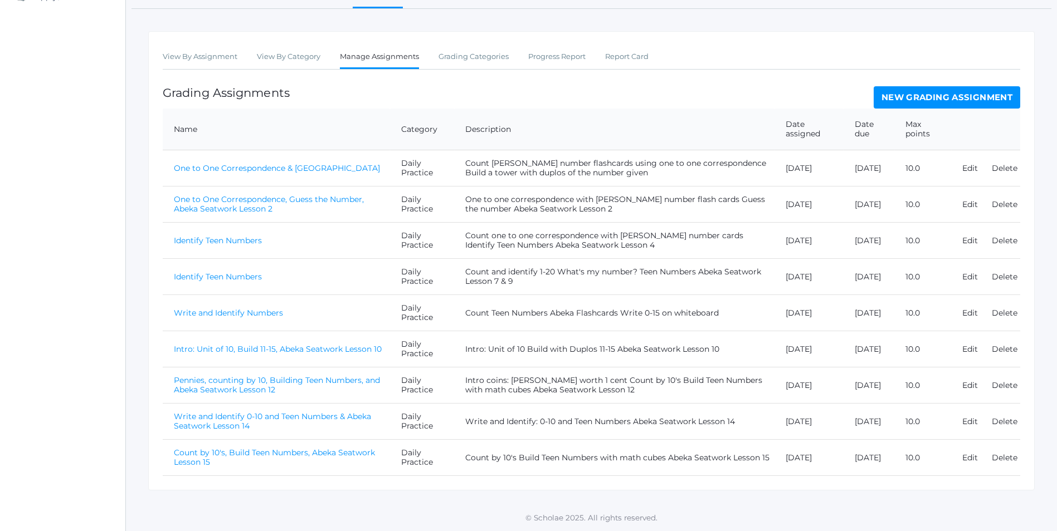
click at [313, 454] on link "Count by 10's, Build Teen Numbers, Abeka Seatwork Lesson 15" at bounding box center [274, 457] width 201 height 19
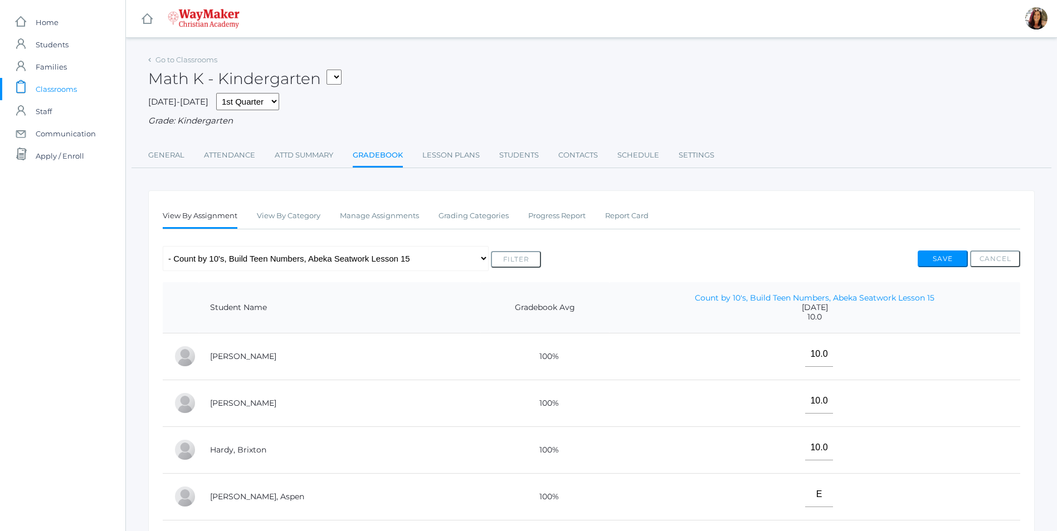
scroll to position [56, 0]
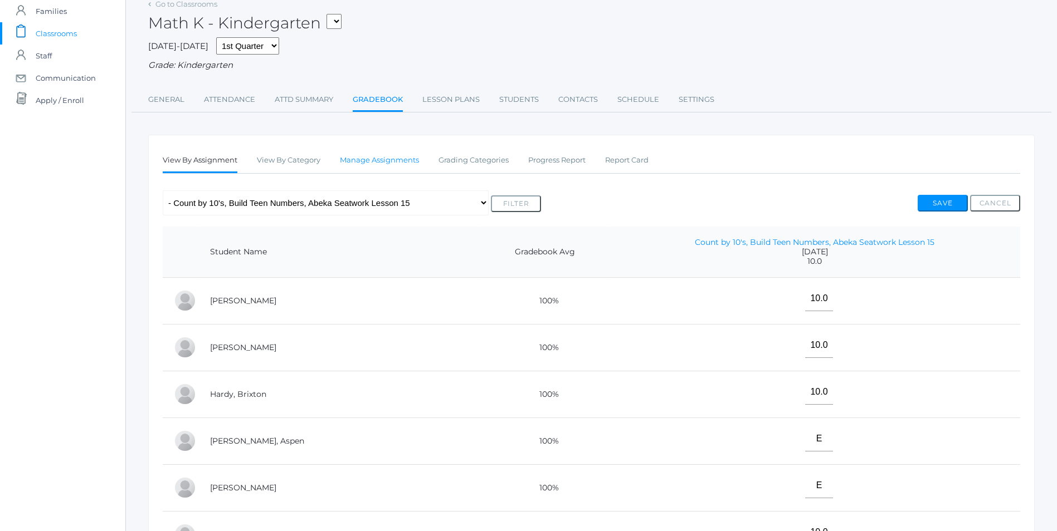
click at [363, 162] on link "Manage Assignments" at bounding box center [379, 160] width 79 height 22
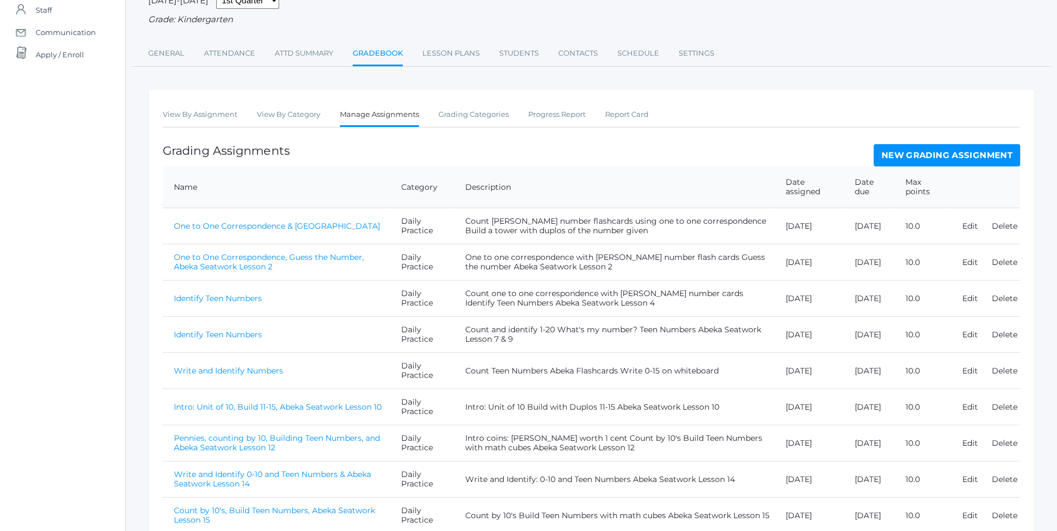
scroll to position [161, 0]
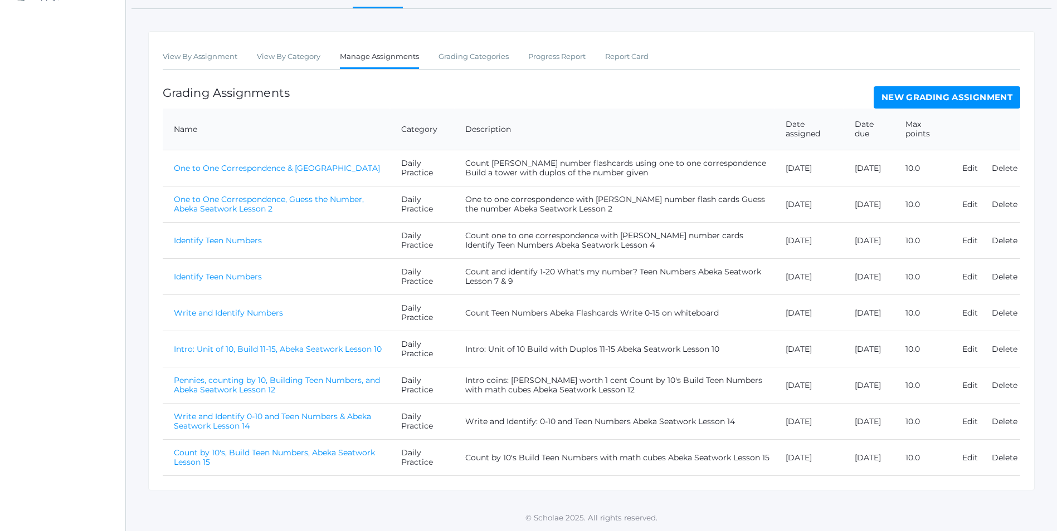
click at [344, 452] on link "Count by 10's, Build Teen Numbers, Abeka Seatwork Lesson 15" at bounding box center [274, 457] width 201 height 19
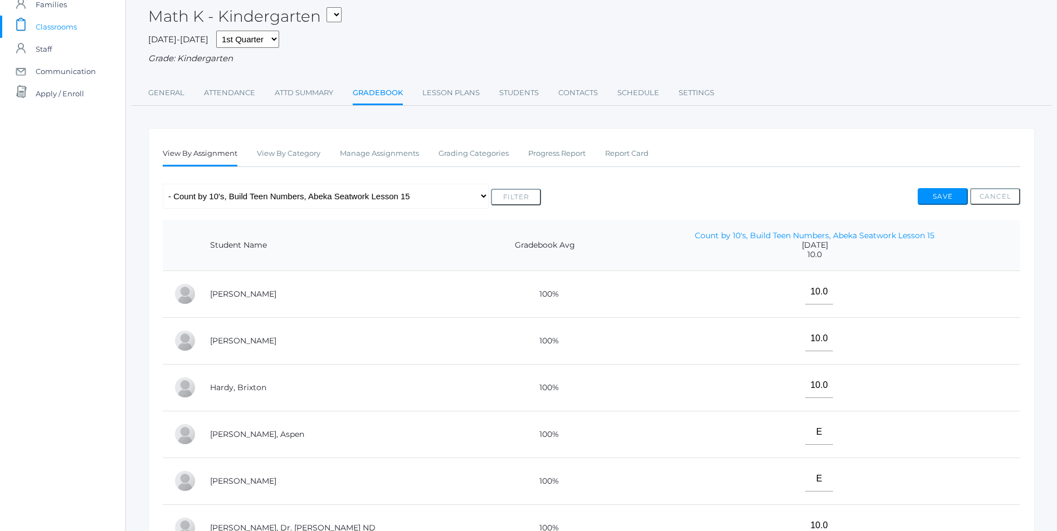
scroll to position [223, 0]
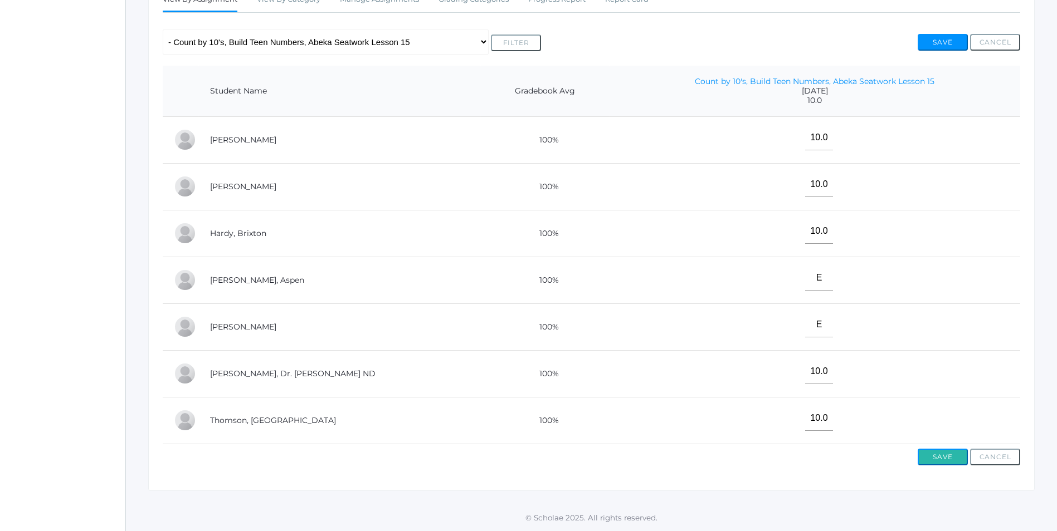
click at [952, 457] on button "Save" at bounding box center [942, 457] width 50 height 17
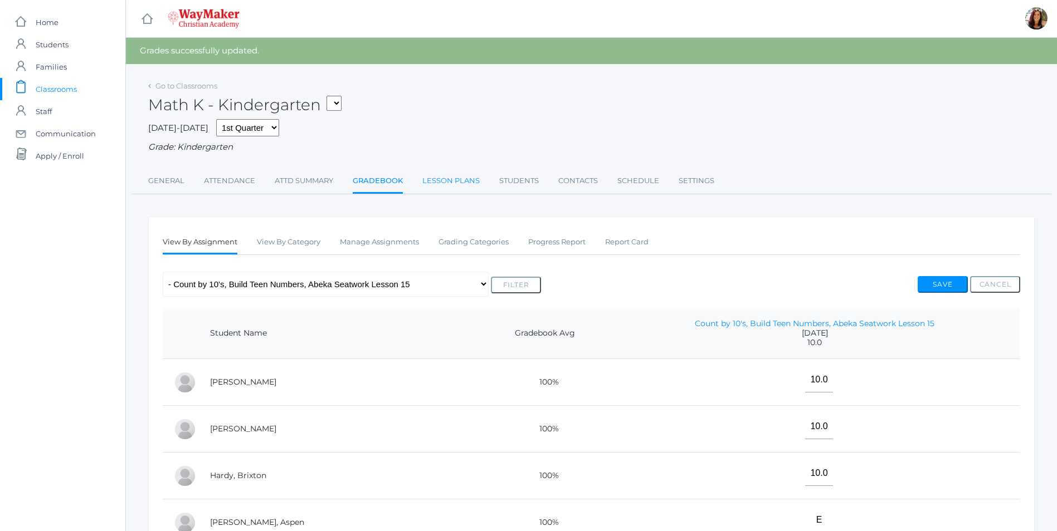
click at [459, 181] on link "Lesson Plans" at bounding box center [450, 181] width 57 height 22
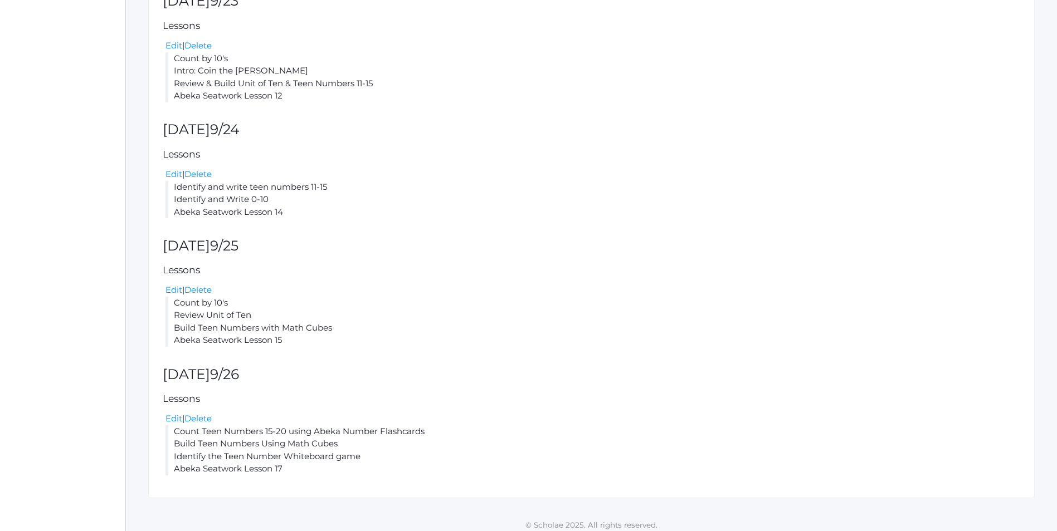
scroll to position [304, 0]
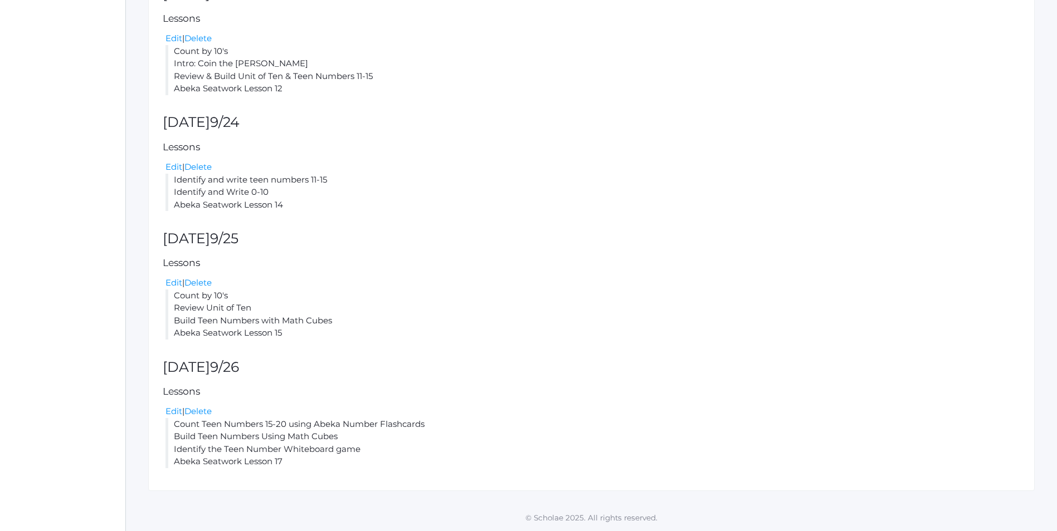
click at [296, 456] on li "Count Teen Numbers 15-20 using Abeka Number Flashcards Build Teen Numbers Using…" at bounding box center [592, 443] width 854 height 50
click at [180, 408] on link "Edit" at bounding box center [173, 411] width 17 height 11
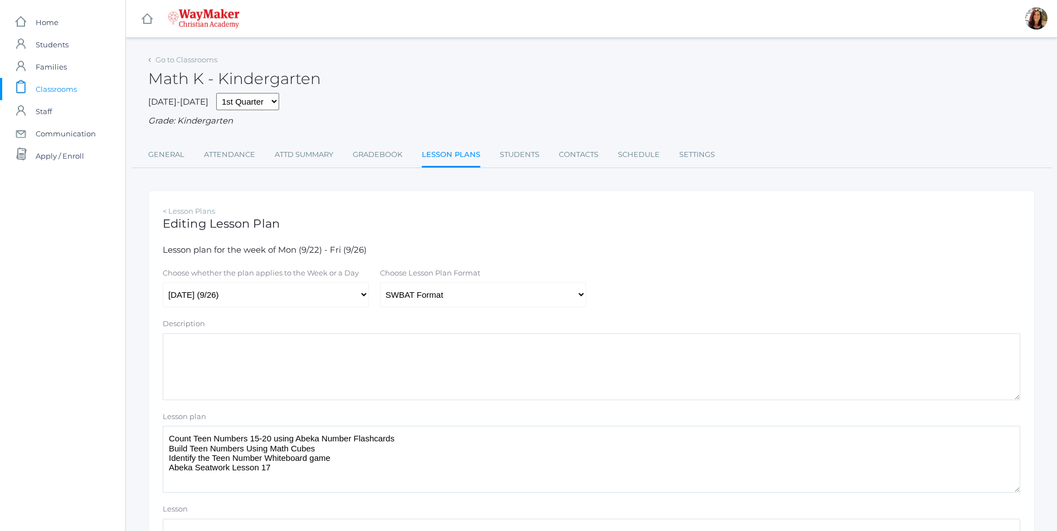
click at [276, 471] on textarea "Count Teen Numbers 15-20 using Abeka Number Flashcards Build Teen Numbers Using…" at bounding box center [591, 459] width 857 height 67
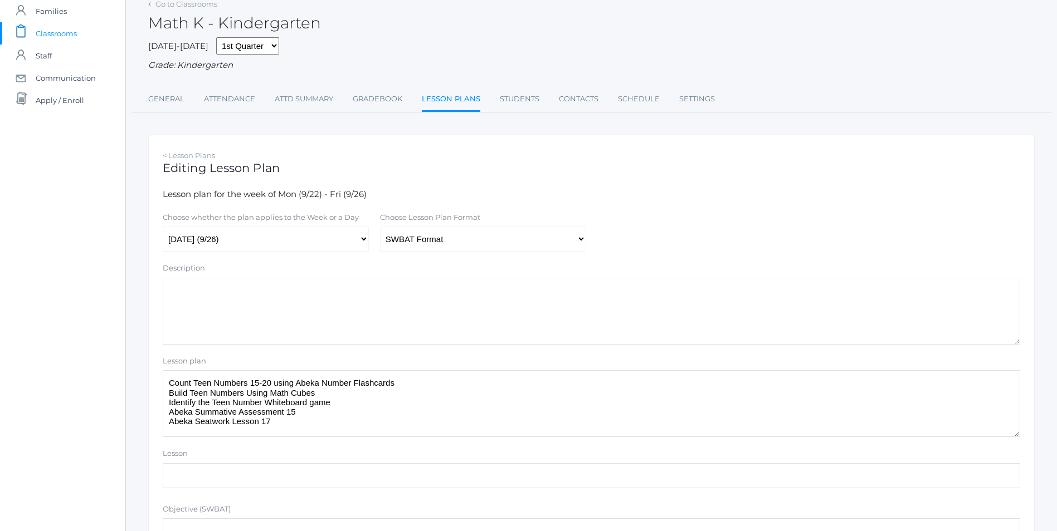
type textarea "Count Teen Numbers 15-20 using Abeka Number Flashcards Build Teen Numbers Using…"
click at [574, 242] on select "Traditional Format SWBAT Format" at bounding box center [483, 239] width 206 height 25
select select "legacy"
click at [380, 228] on select "Traditional Format SWBAT Format" at bounding box center [483, 239] width 206 height 25
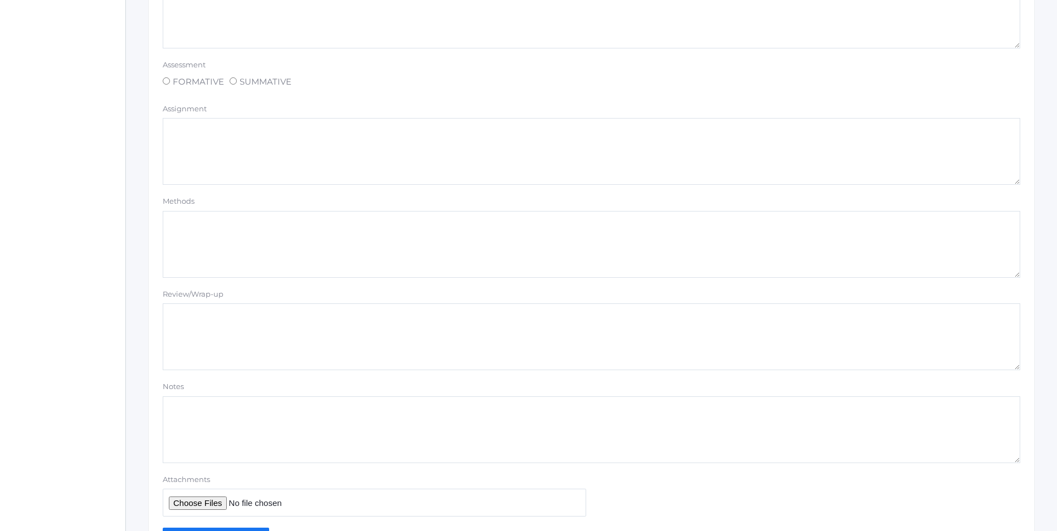
scroll to position [849, 0]
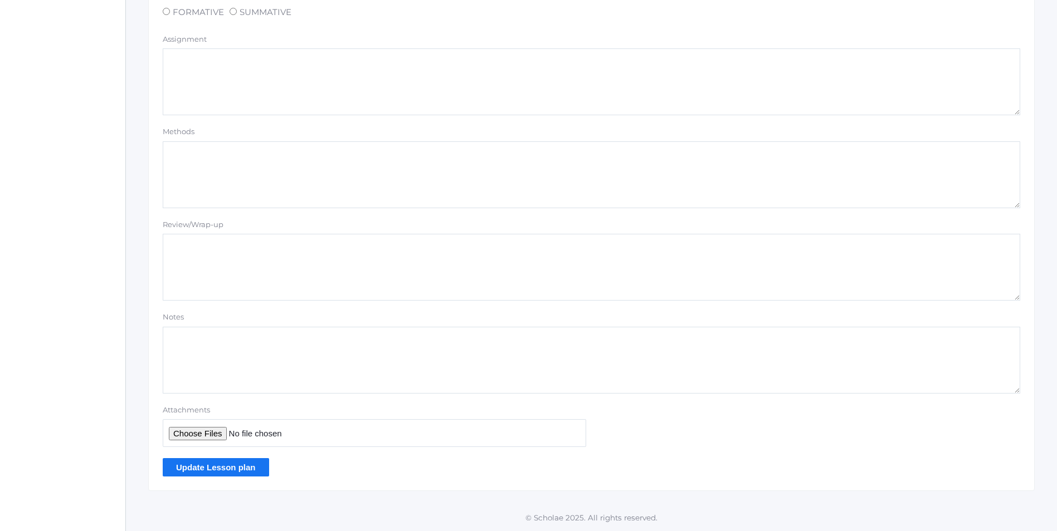
click at [224, 470] on input "Update Lesson plan" at bounding box center [216, 467] width 106 height 18
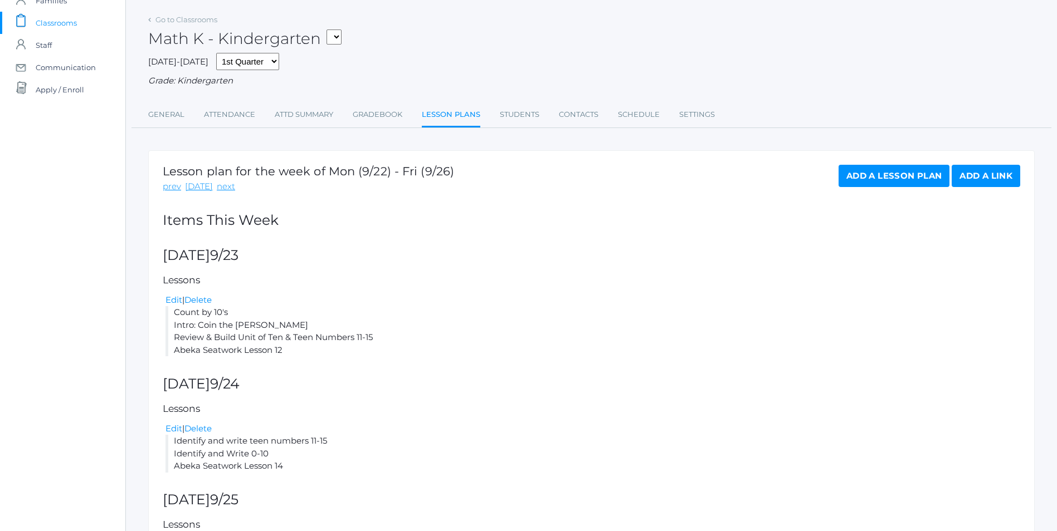
scroll to position [64, 0]
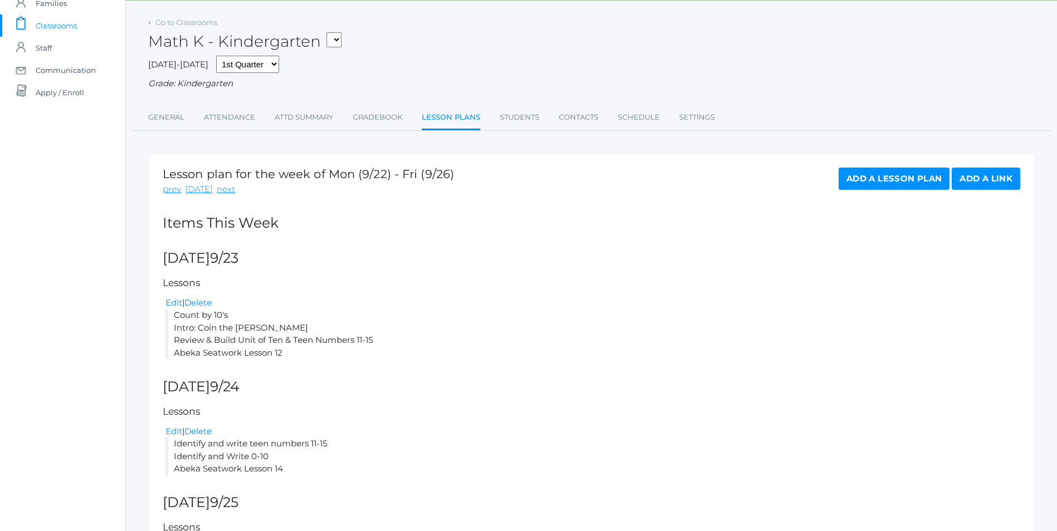
click at [333, 38] on select "KINDER - Phonics K Kindergarten KINDER - Literacy K Kindergarten KINDER - [DEMO…" at bounding box center [333, 39] width 15 height 15
select select "2558"
click at [330, 32] on select "KINDER - Phonics K Kindergarten KINDER - Literacy K Kindergarten KINDER - [DEMO…" at bounding box center [333, 39] width 15 height 15
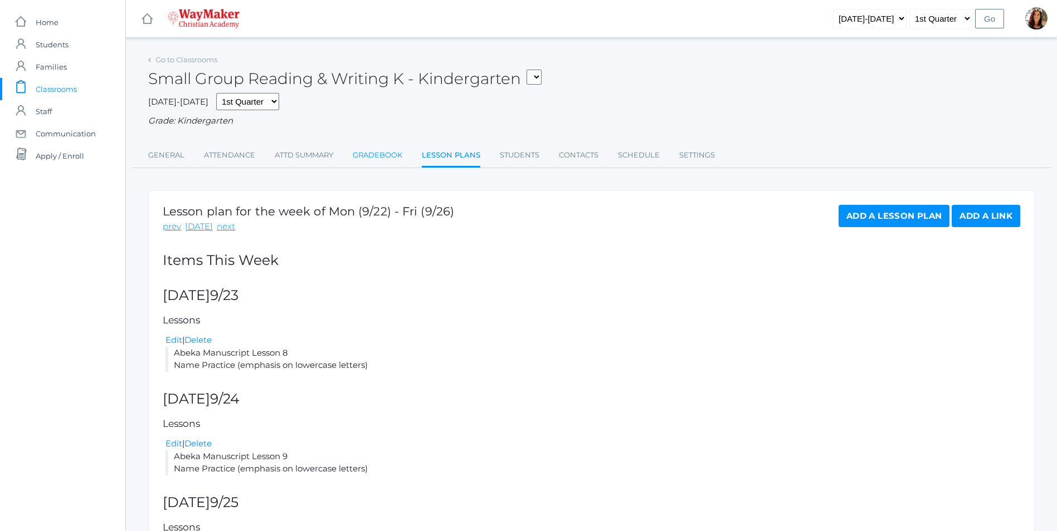
click at [395, 153] on link "Gradebook" at bounding box center [378, 155] width 50 height 22
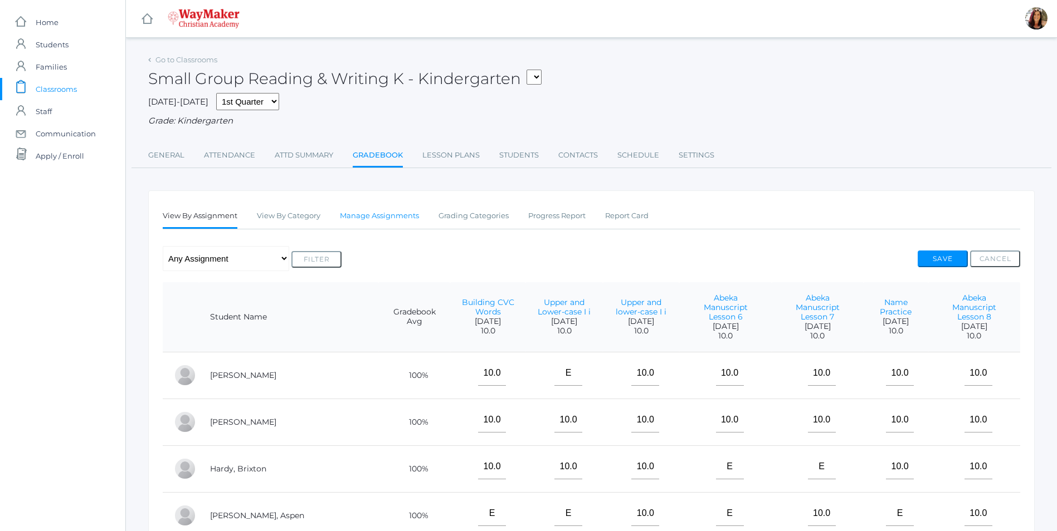
click at [387, 220] on link "Manage Assignments" at bounding box center [379, 216] width 79 height 22
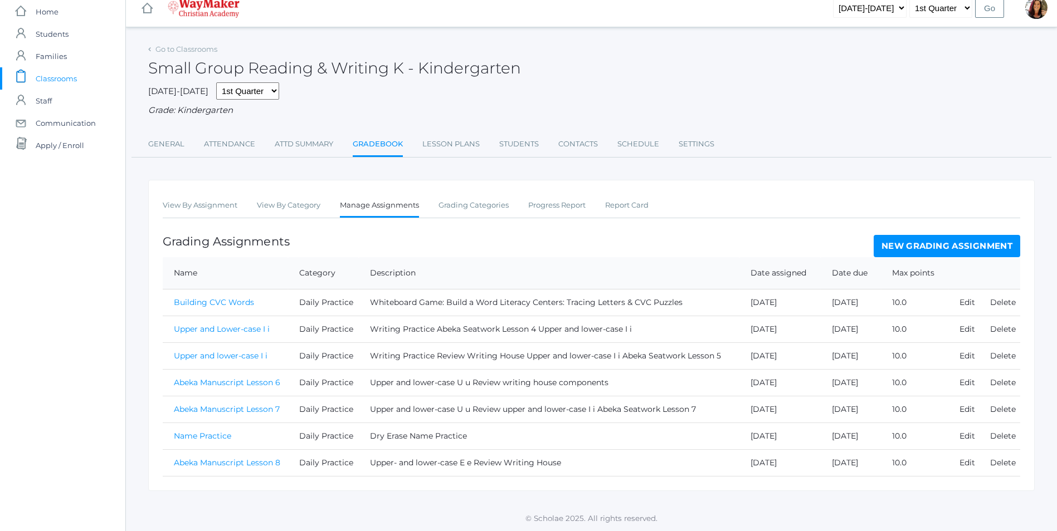
scroll to position [13, 0]
click at [936, 250] on link "New Grading Assignment" at bounding box center [946, 246] width 146 height 22
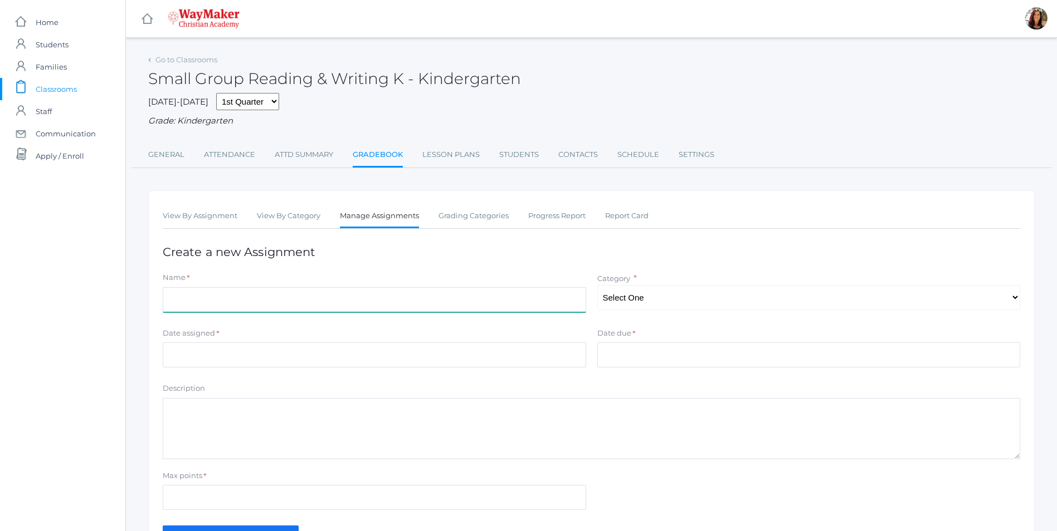
click at [204, 307] on input "Name" at bounding box center [374, 299] width 423 height 25
type input "Abeka Manuscript Lesson 9"
click at [1017, 305] on select "Select One Daily Practice Summative Assessment" at bounding box center [808, 297] width 423 height 25
select select "1108"
click at [597, 286] on select "Select One Daily Practice Summative Assessment" at bounding box center [808, 297] width 423 height 25
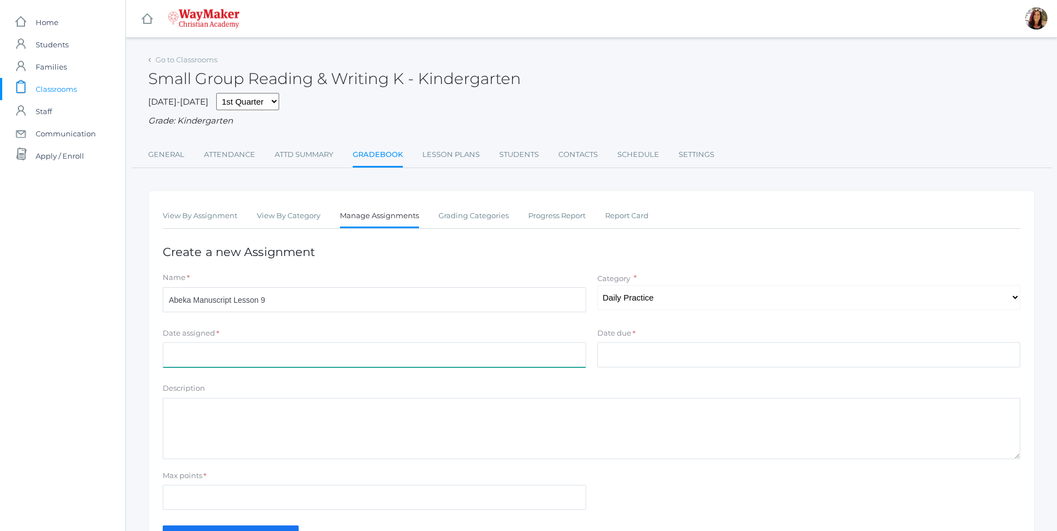
click at [198, 349] on input "Date assigned" at bounding box center [374, 355] width 423 height 25
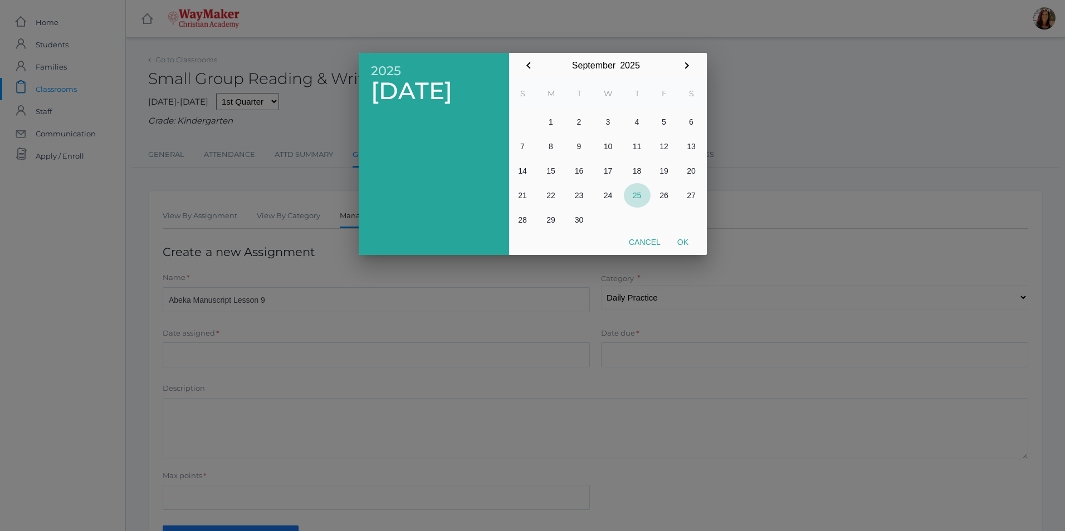
click at [633, 199] on button "25" at bounding box center [637, 195] width 27 height 25
click at [692, 240] on button "Ok" at bounding box center [683, 242] width 28 height 20
type input "[DATE]"
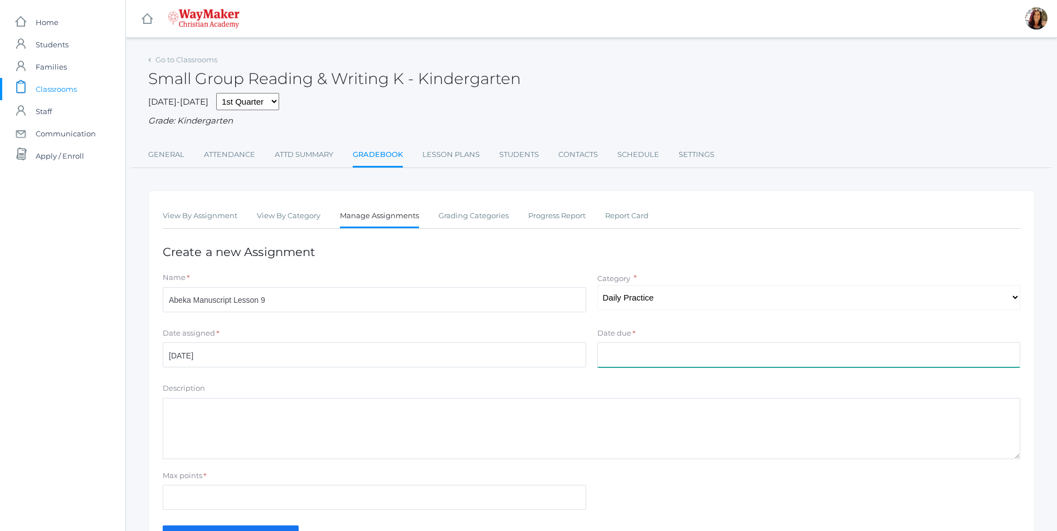
click at [609, 360] on input "Date due" at bounding box center [808, 355] width 423 height 25
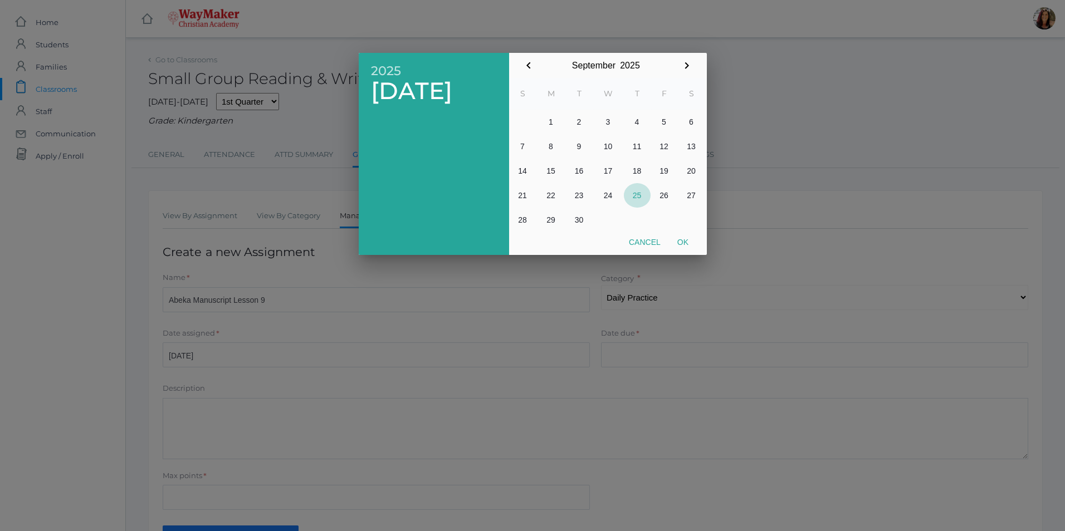
click at [641, 194] on button "25" at bounding box center [637, 195] width 27 height 25
click at [684, 248] on button "Ok" at bounding box center [683, 242] width 28 height 20
type input "[DATE]"
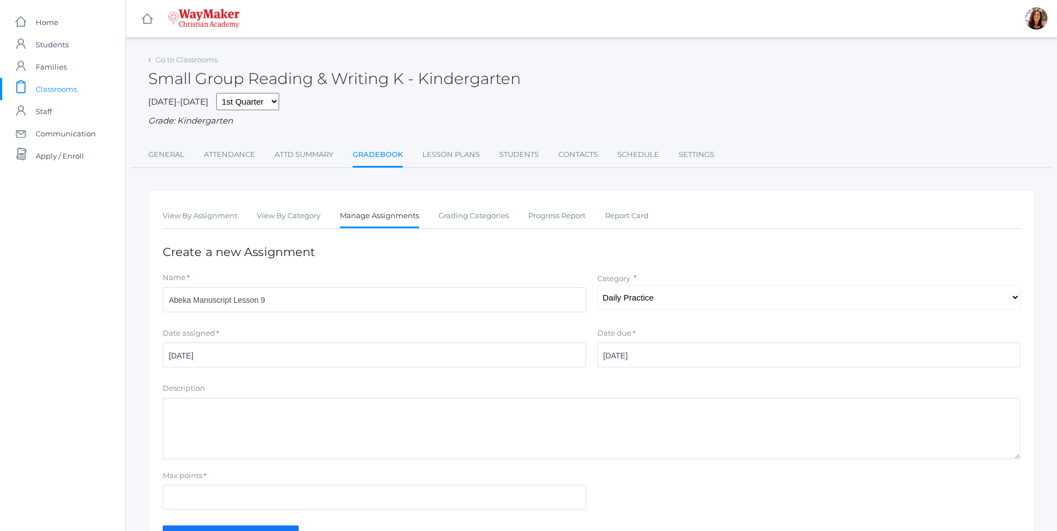
click at [198, 423] on textarea "Description" at bounding box center [591, 428] width 857 height 61
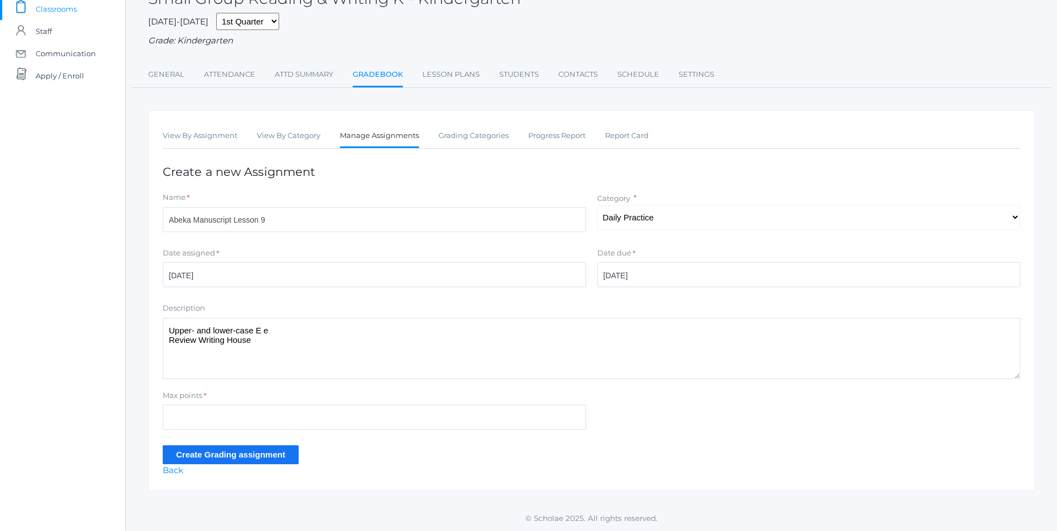
scroll to position [82, 0]
type textarea "Upper- and lower-case E e Review Writing House"
click at [211, 415] on input "Max points" at bounding box center [374, 417] width 423 height 25
type input "10"
click at [188, 455] on input "Create Grading assignment" at bounding box center [231, 455] width 136 height 18
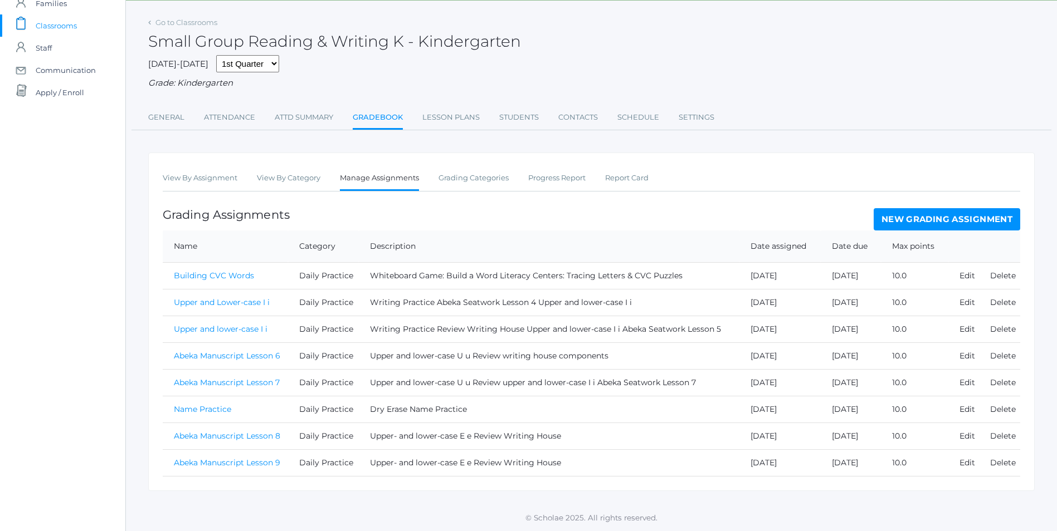
scroll to position [65, 0]
click at [233, 464] on link "Abeka Manuscript Lesson 9" at bounding box center [227, 463] width 106 height 10
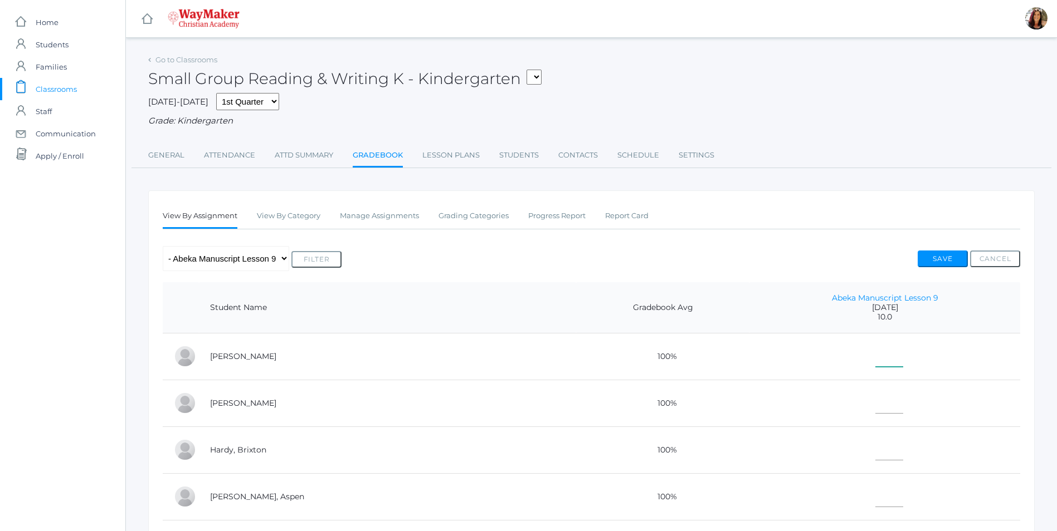
click at [875, 350] on input"] "text" at bounding box center [889, 354] width 28 height 25
type input"] "10"
click at [880, 406] on input"] "text" at bounding box center [889, 401] width 28 height 25
type input"] "10"
click at [875, 458] on input"] "text" at bounding box center [889, 448] width 28 height 25
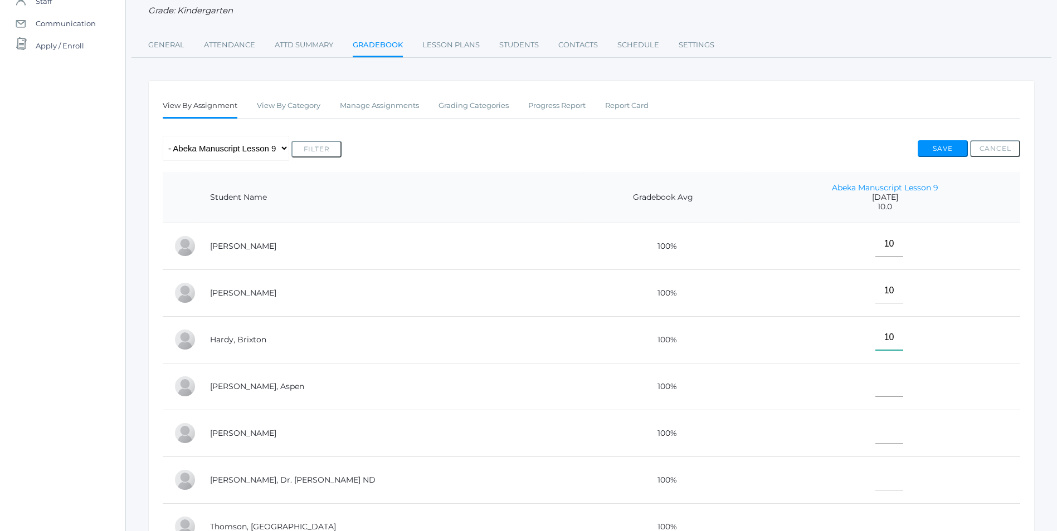
scroll to position [111, 0]
type input"] "10"
click at [865, 398] on td at bounding box center [884, 385] width 271 height 47
click at [875, 387] on input"] "text" at bounding box center [889, 383] width 28 height 25
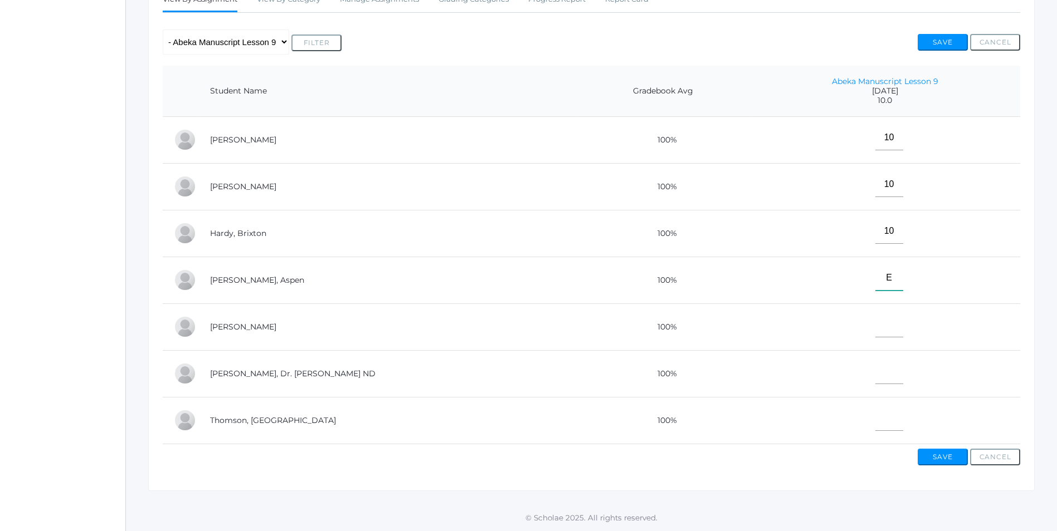
scroll to position [223, 0]
type input"] "E"
click at [876, 328] on input"] "text" at bounding box center [889, 324] width 28 height 25
type input"] "E"
click at [875, 378] on input"] "text" at bounding box center [889, 371] width 28 height 25
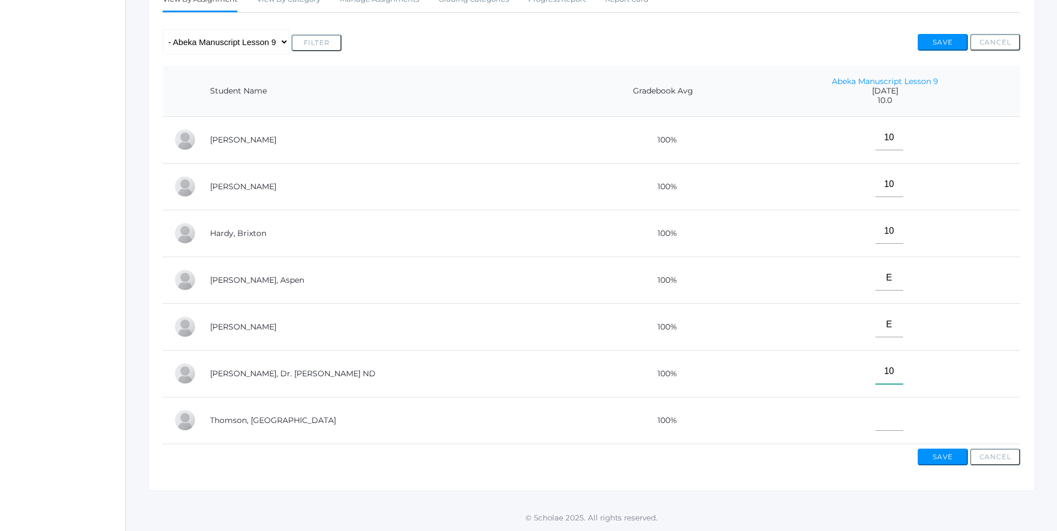
type input"] "10"
click at [875, 416] on input"] "text" at bounding box center [889, 418] width 28 height 25
type input"] "10"
click at [925, 462] on button "Save" at bounding box center [942, 457] width 50 height 17
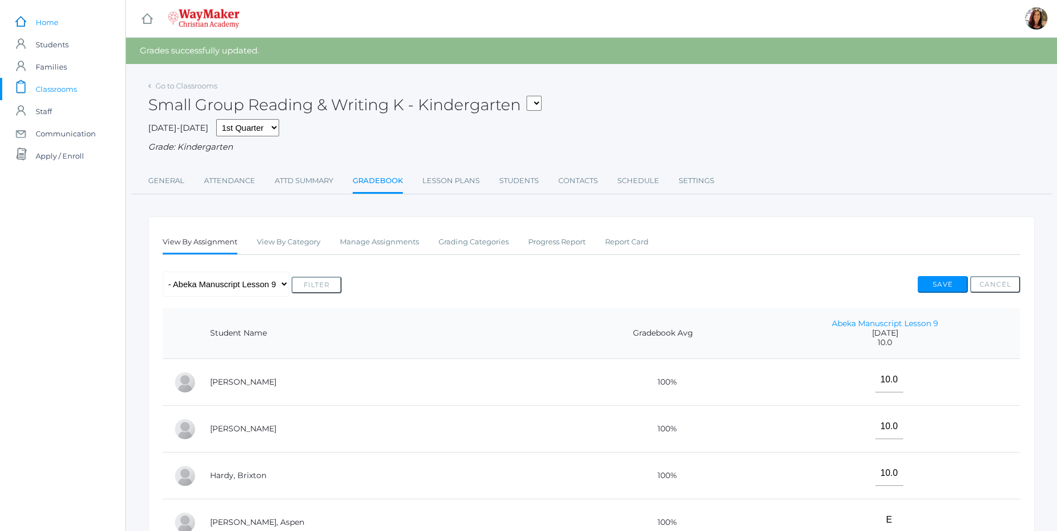
click at [57, 19] on span "Home" at bounding box center [47, 22] width 23 height 22
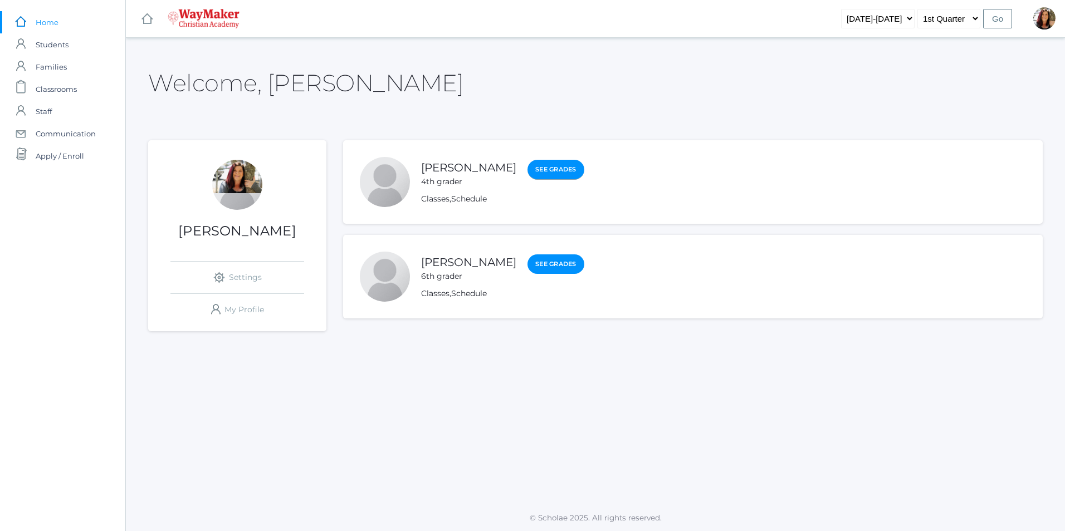
click at [535, 168] on link "See Grades" at bounding box center [555, 170] width 57 height 20
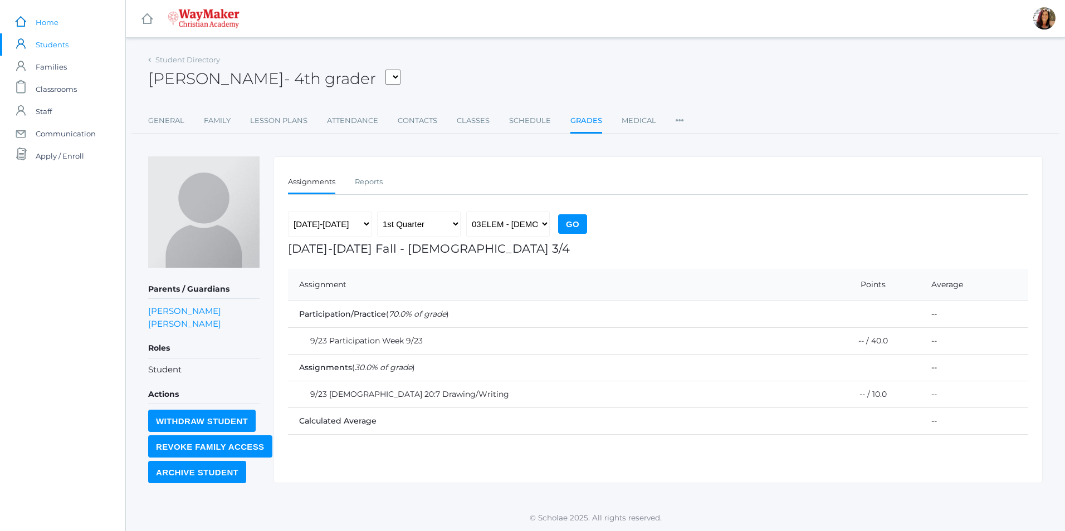
click at [57, 26] on span "Home" at bounding box center [47, 22] width 23 height 22
